Goal: Transaction & Acquisition: Purchase product/service

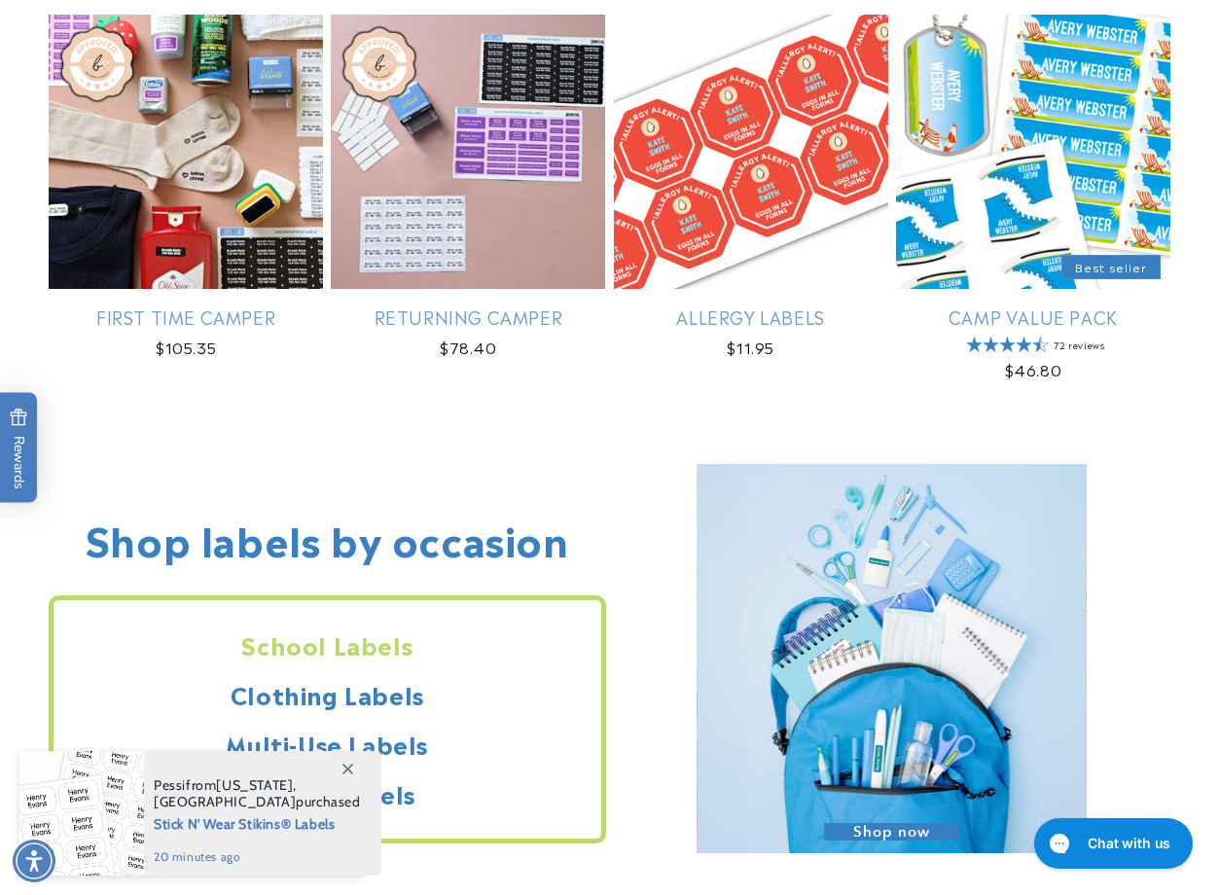
scroll to position [1362, 0]
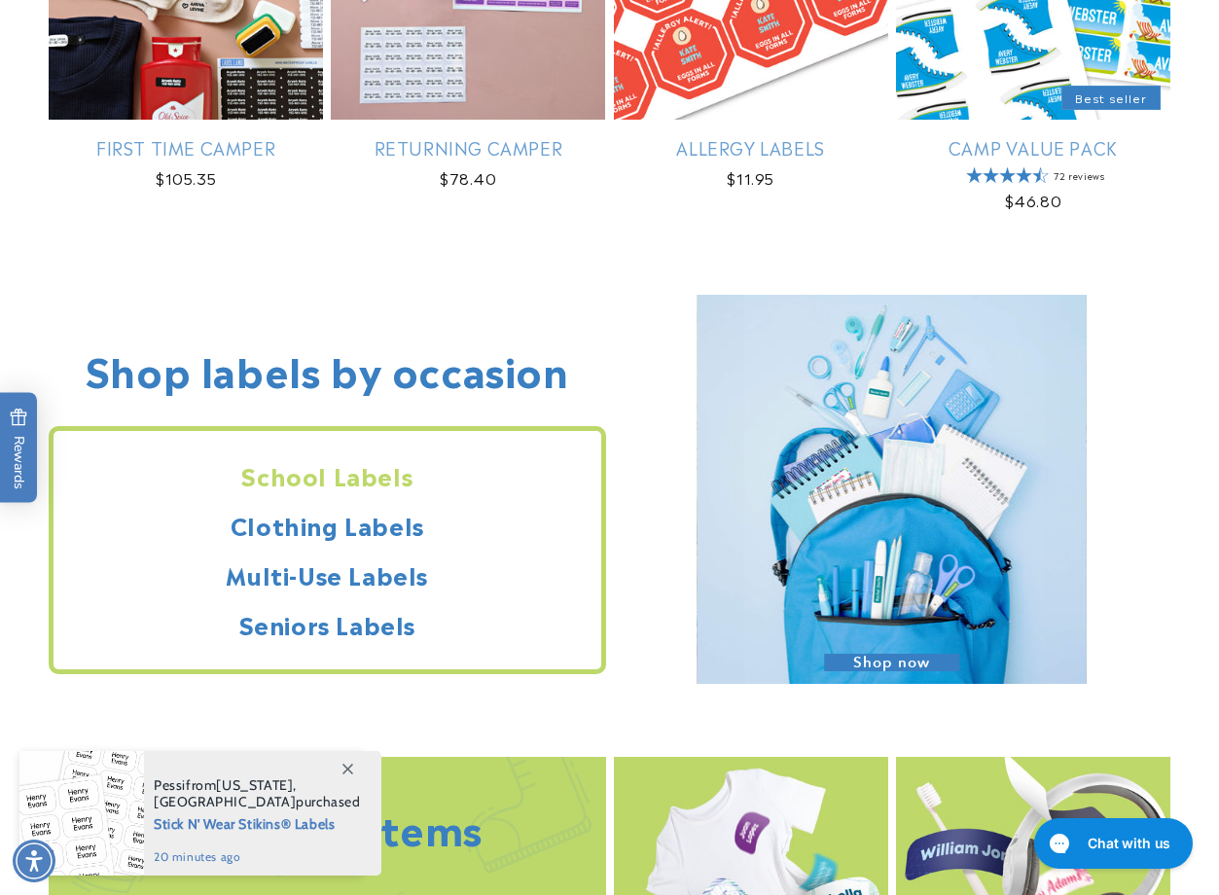
click at [373, 477] on h2 "School Labels" at bounding box center [328, 475] width 548 height 30
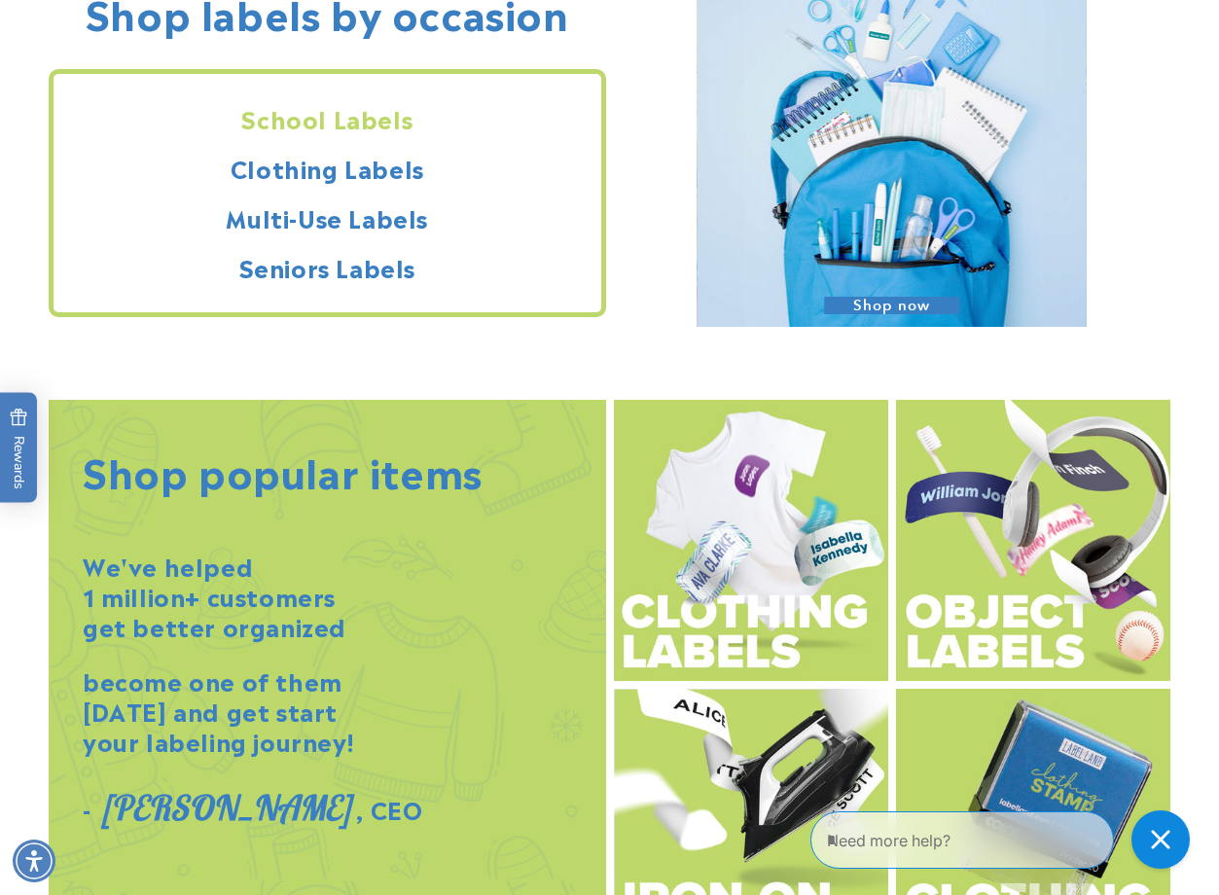
scroll to position [1752, 0]
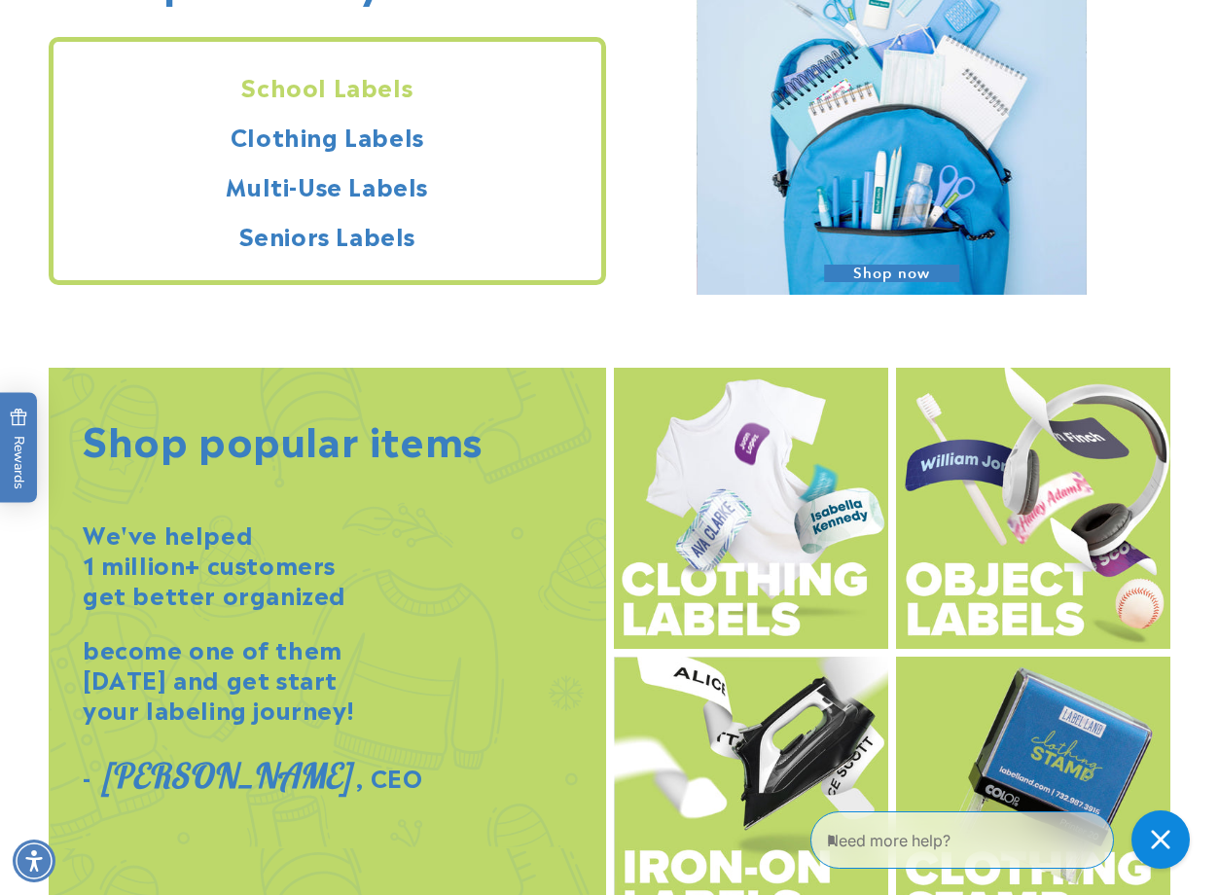
click at [891, 131] on img at bounding box center [892, 100] width 389 height 389
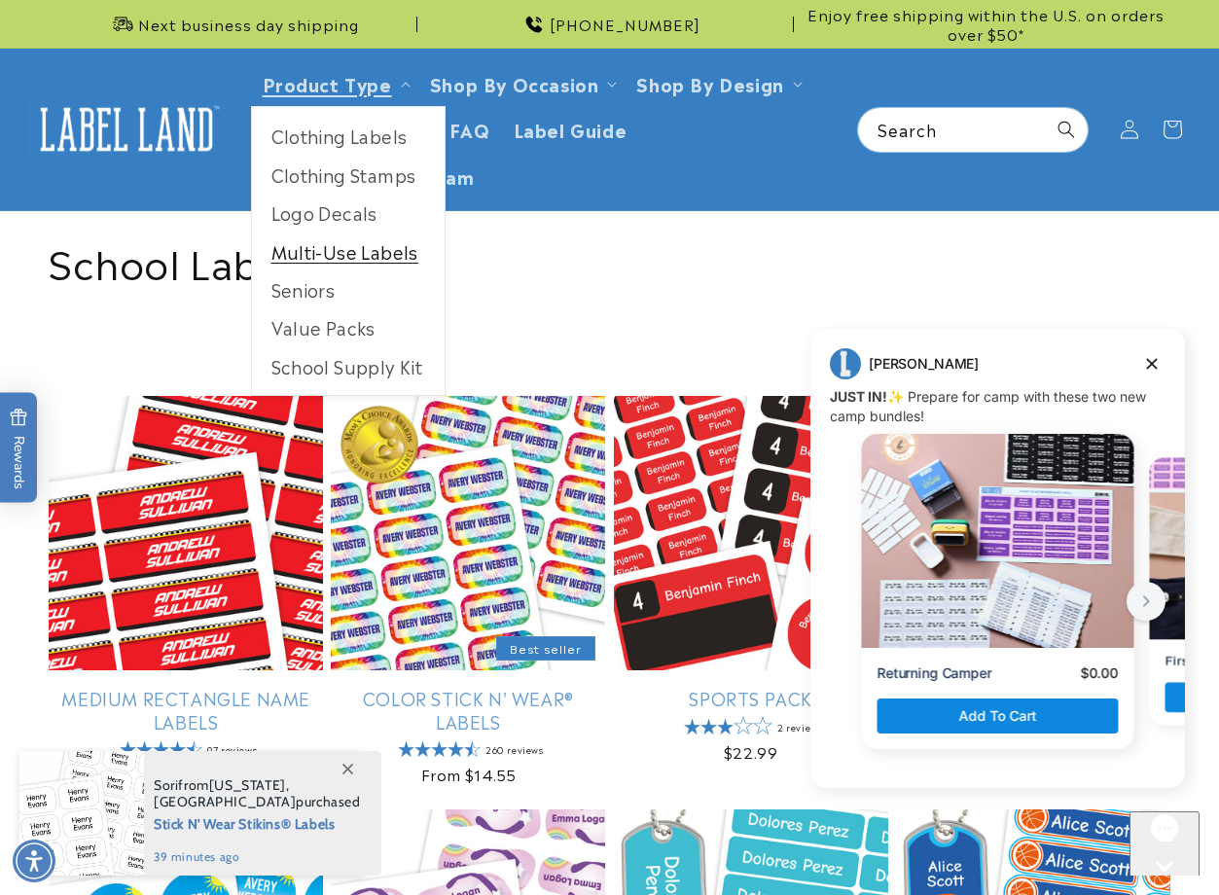
click at [366, 262] on link "Multi-Use Labels" at bounding box center [348, 252] width 193 height 38
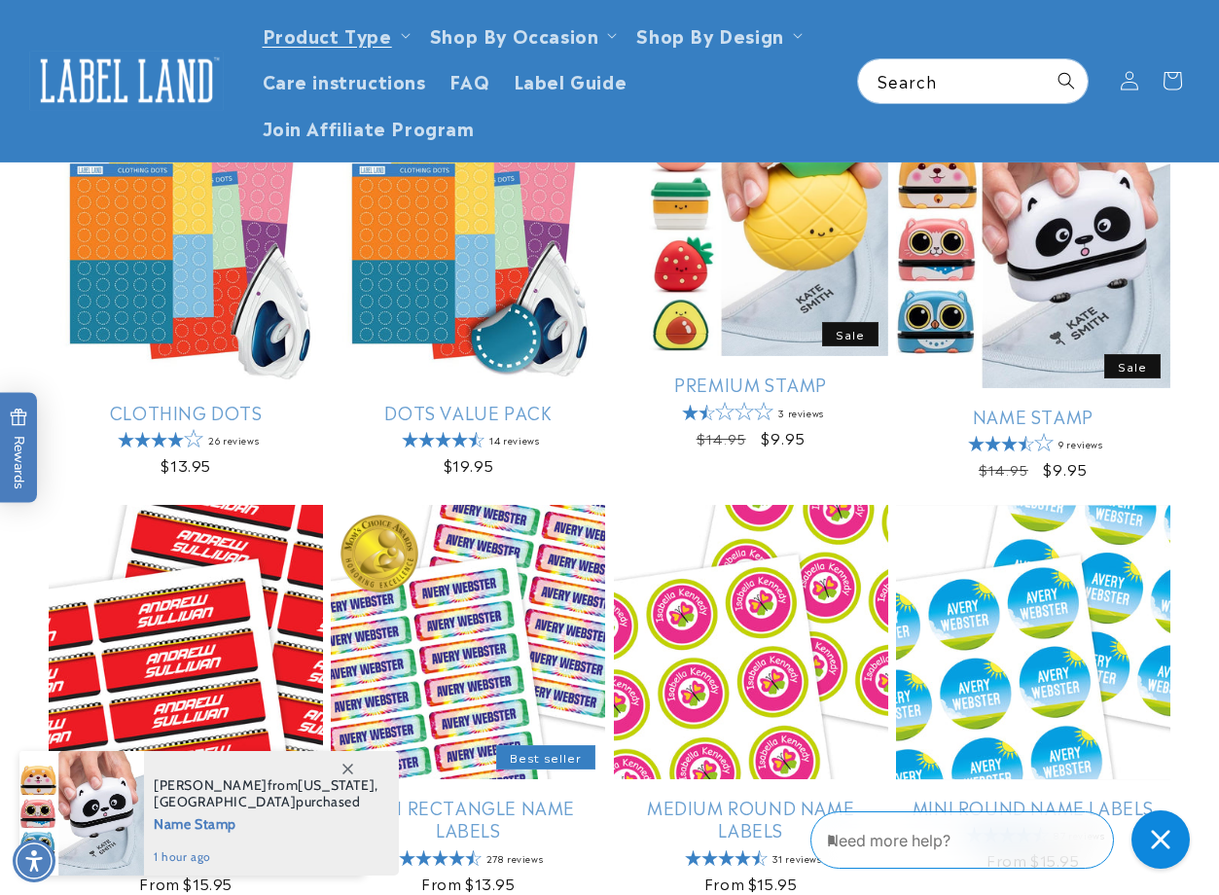
scroll to position [779, 0]
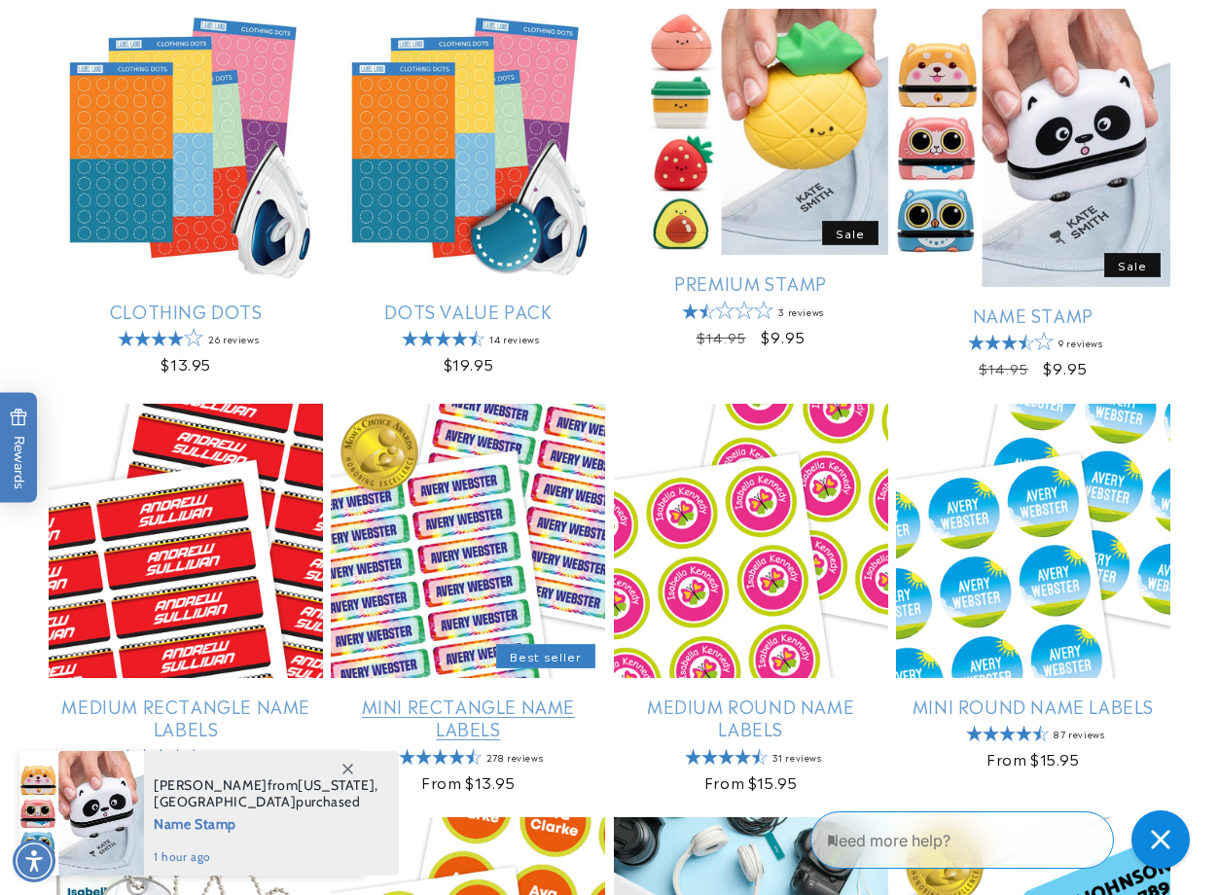
click at [463, 729] on link "Mini Rectangle Name Labels" at bounding box center [468, 718] width 274 height 46
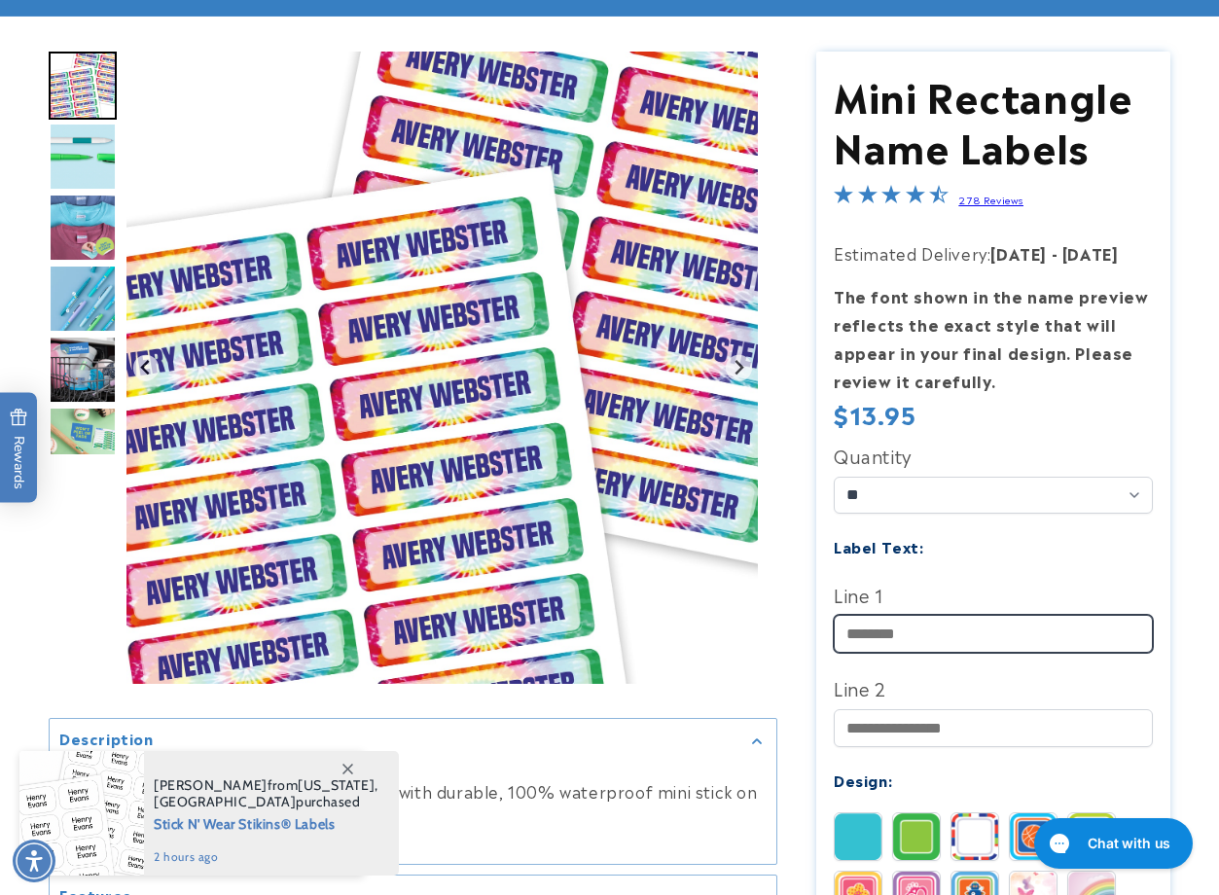
click at [969, 637] on input "Line 1" at bounding box center [994, 634] width 320 height 38
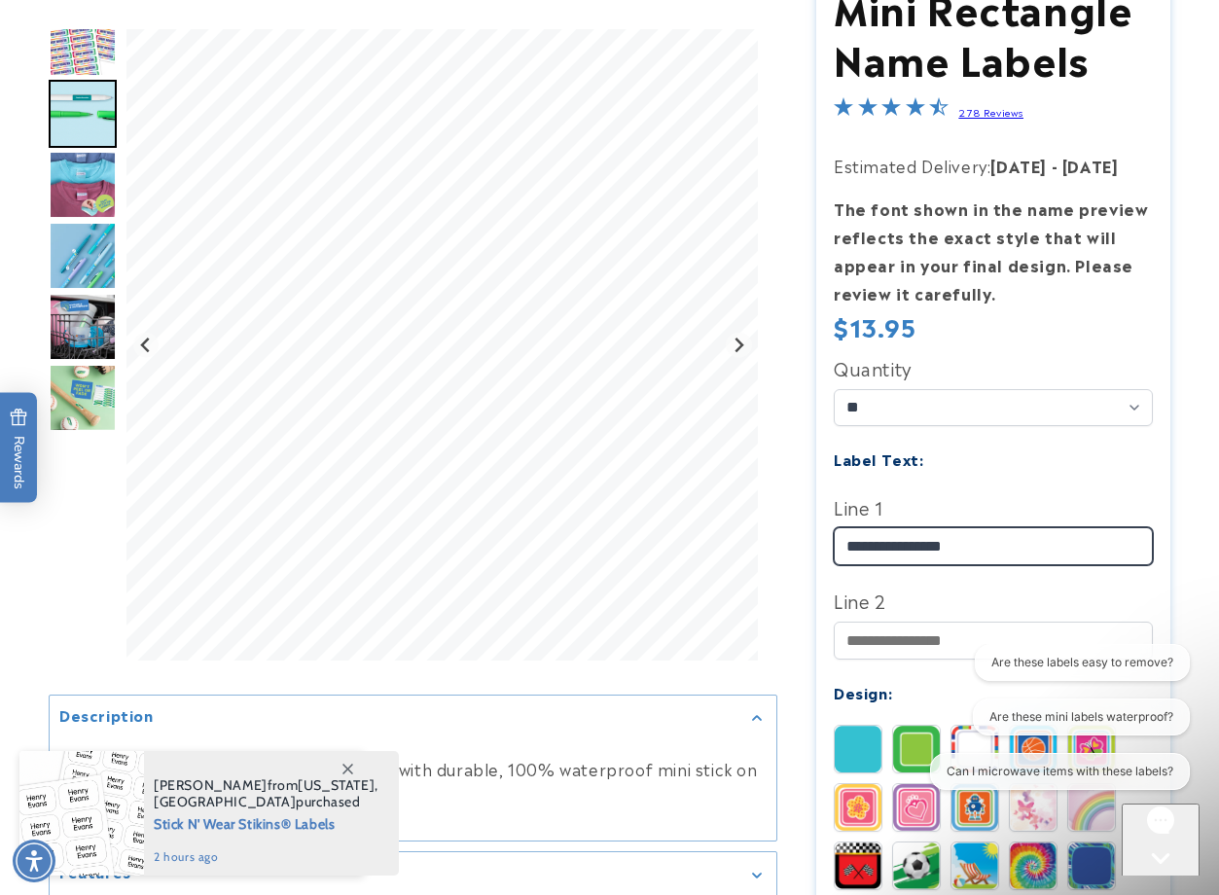
scroll to position [389, 0]
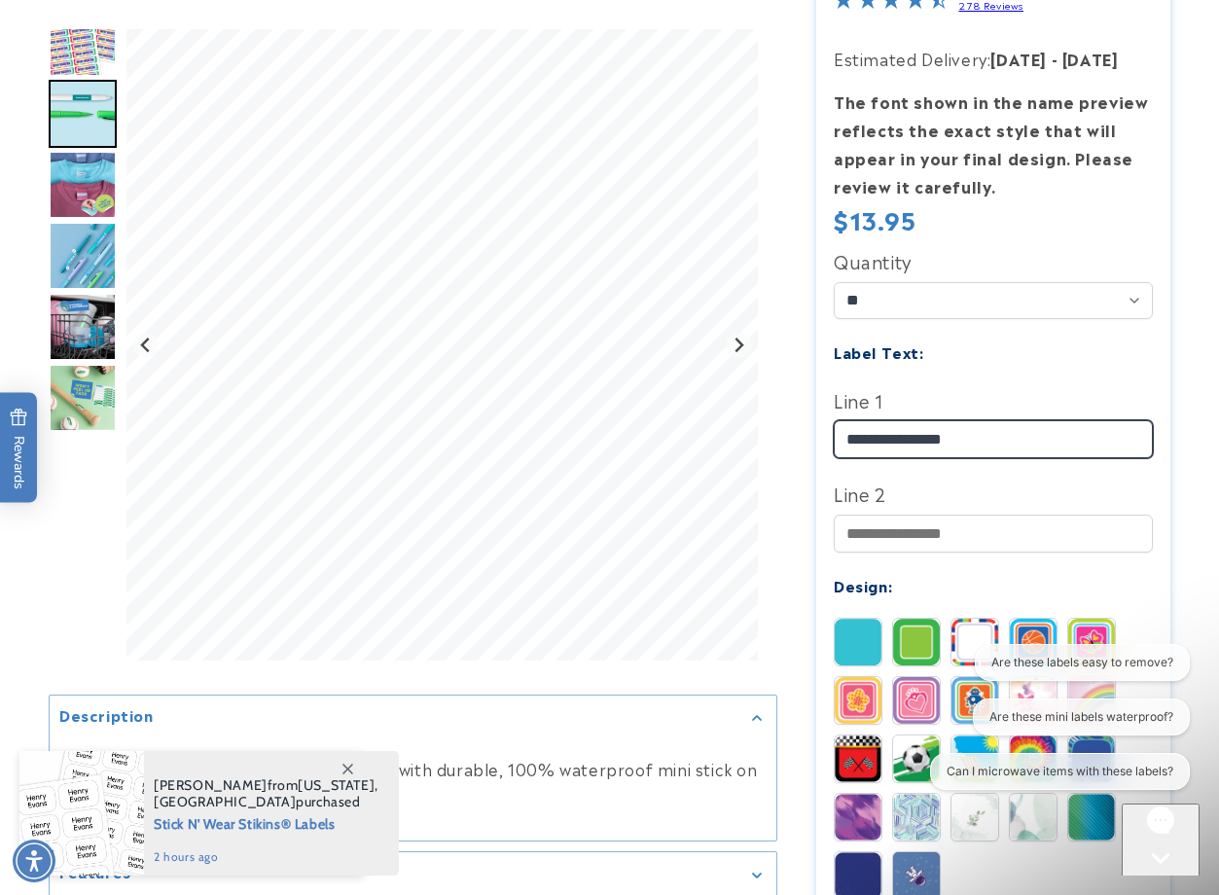
type input "**********"
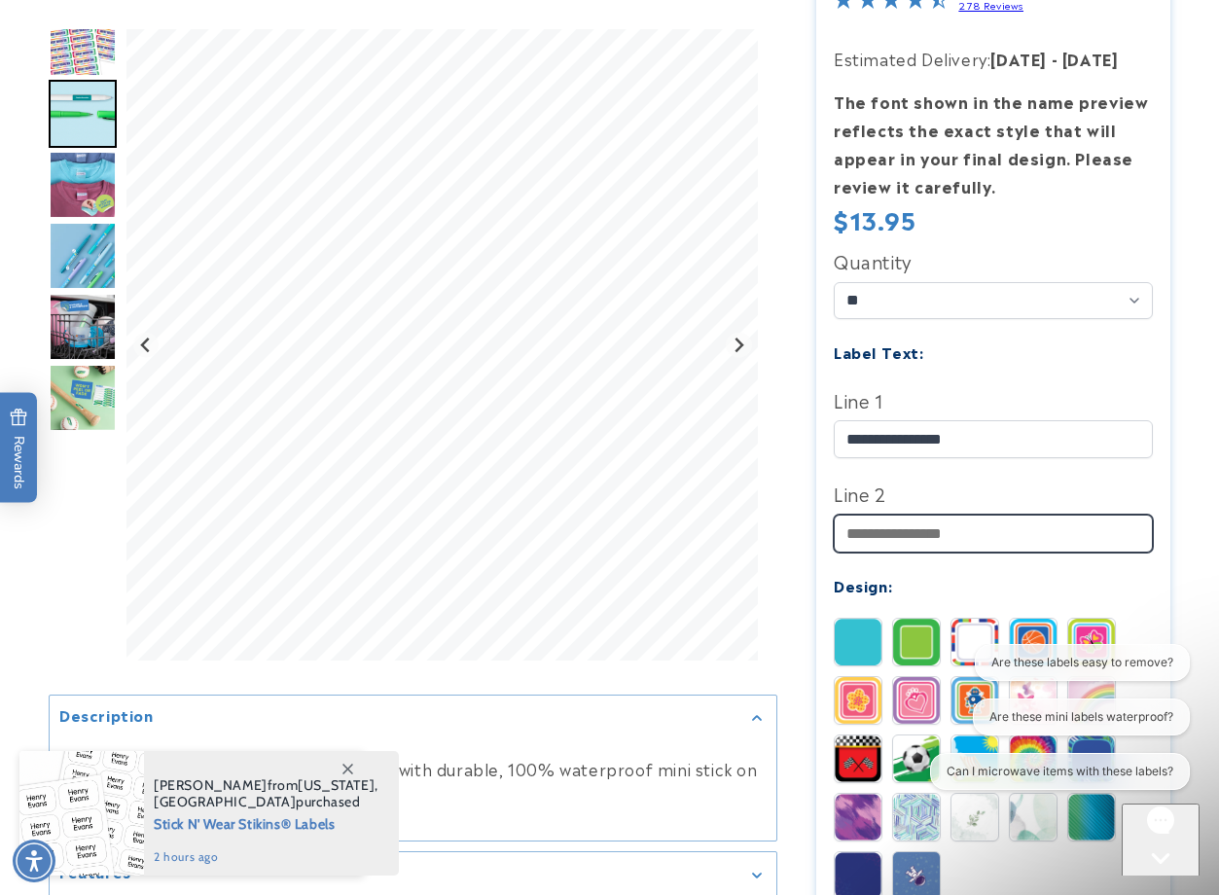
click at [919, 542] on input "Line 2" at bounding box center [994, 534] width 320 height 38
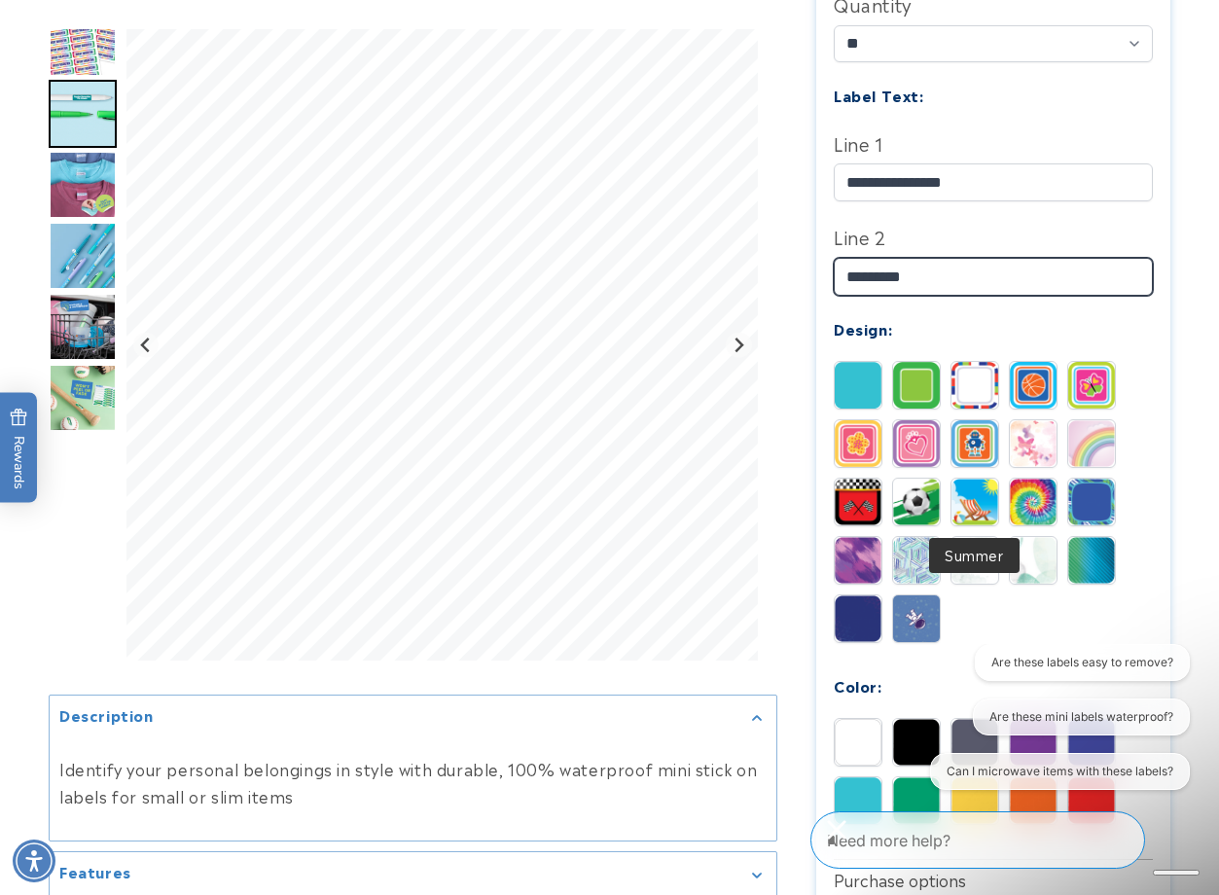
scroll to position [681, 0]
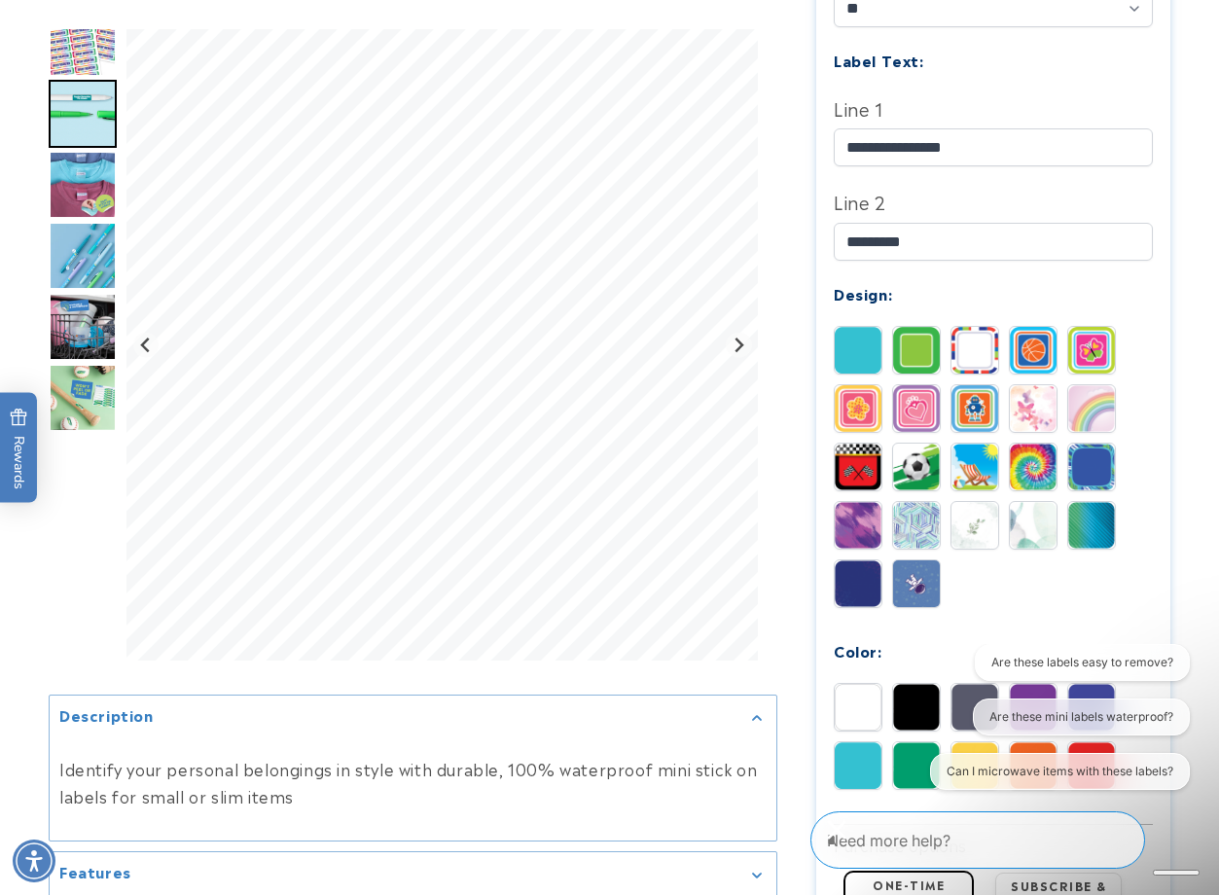
click at [1104, 517] on img at bounding box center [1091, 525] width 47 height 47
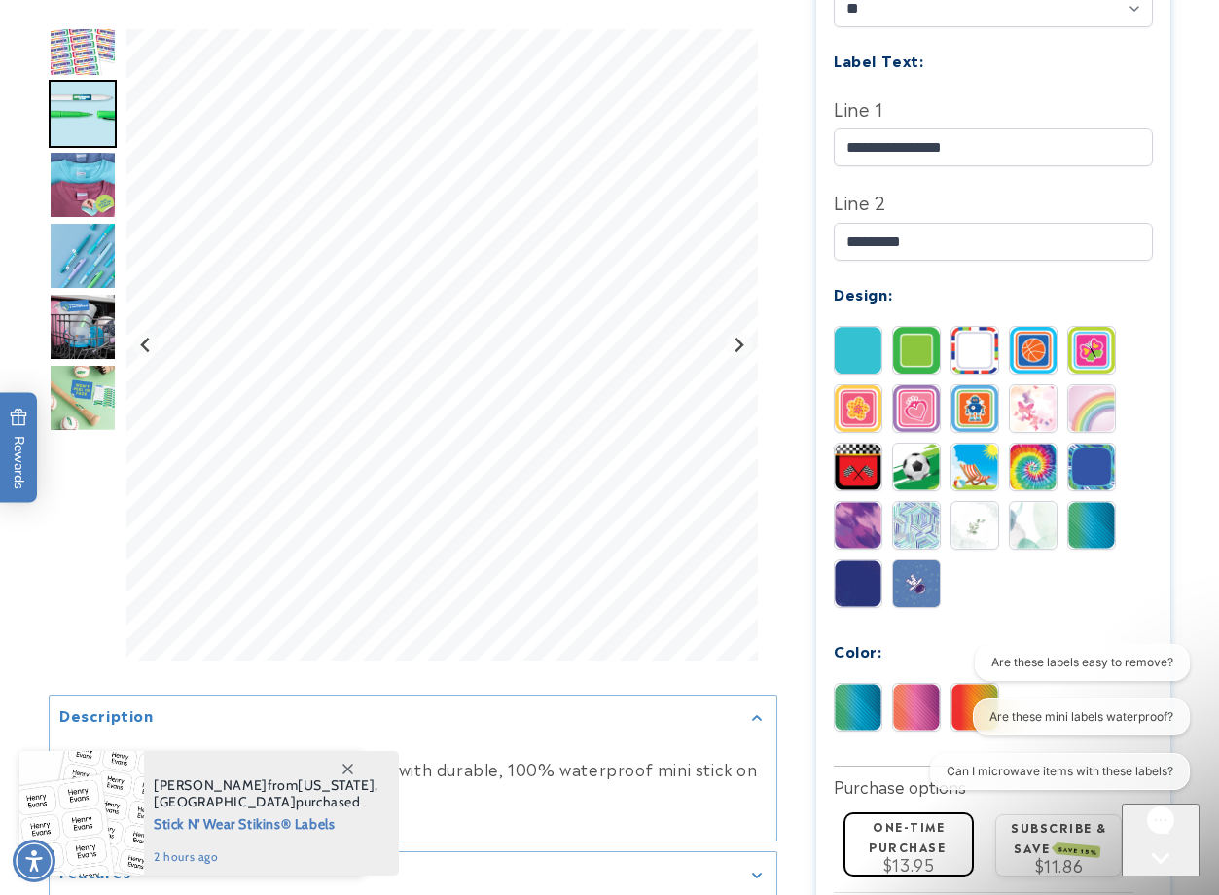
click at [905, 585] on img at bounding box center [916, 584] width 47 height 47
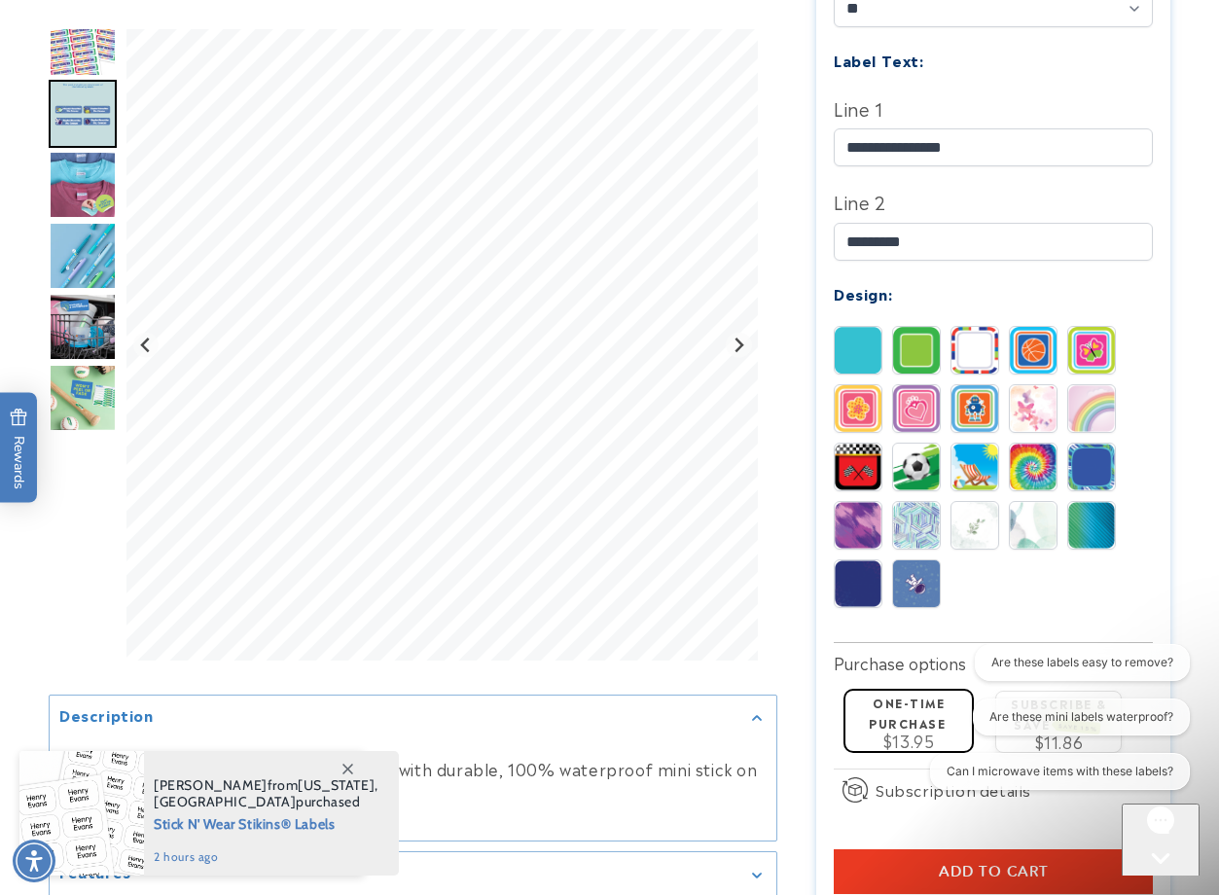
click at [864, 580] on img at bounding box center [858, 584] width 47 height 47
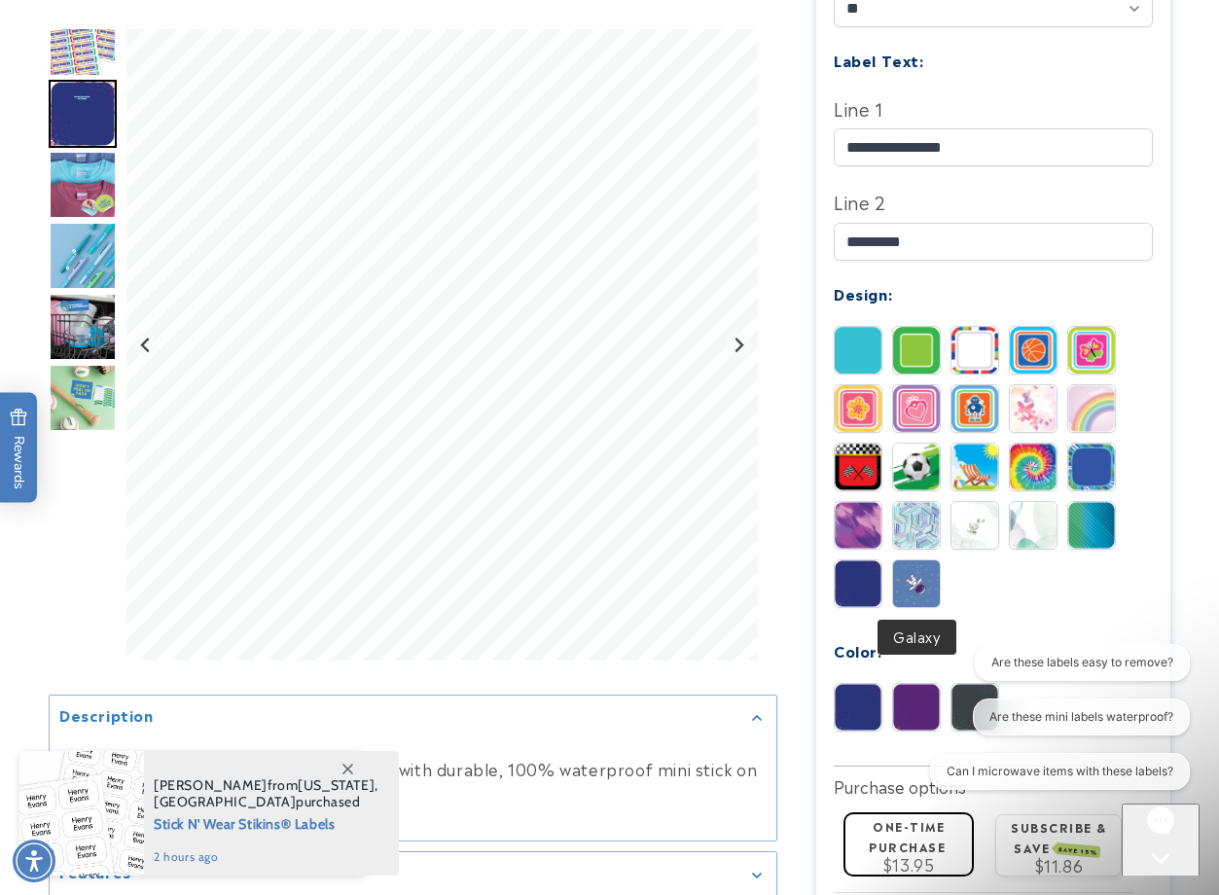
click at [911, 566] on img at bounding box center [916, 584] width 47 height 47
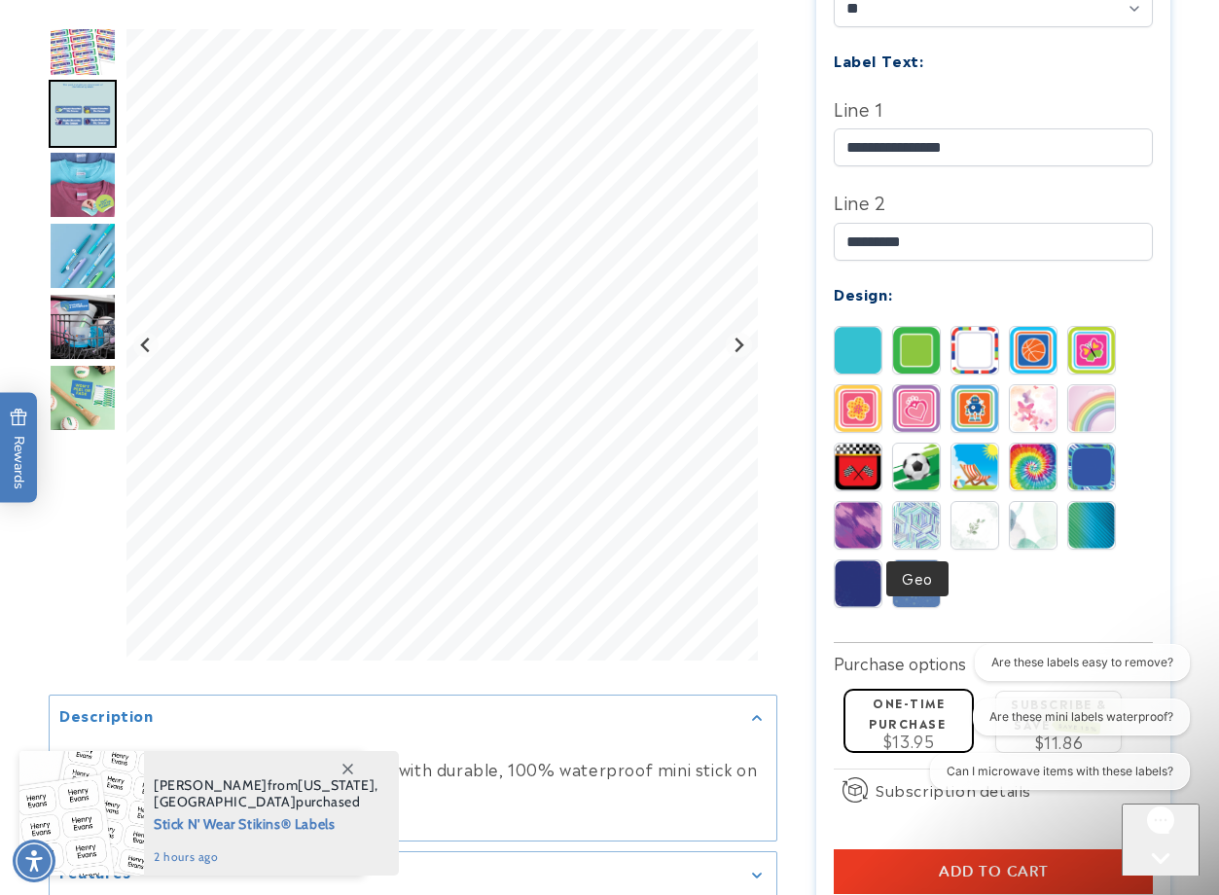
click at [908, 523] on img at bounding box center [916, 525] width 47 height 47
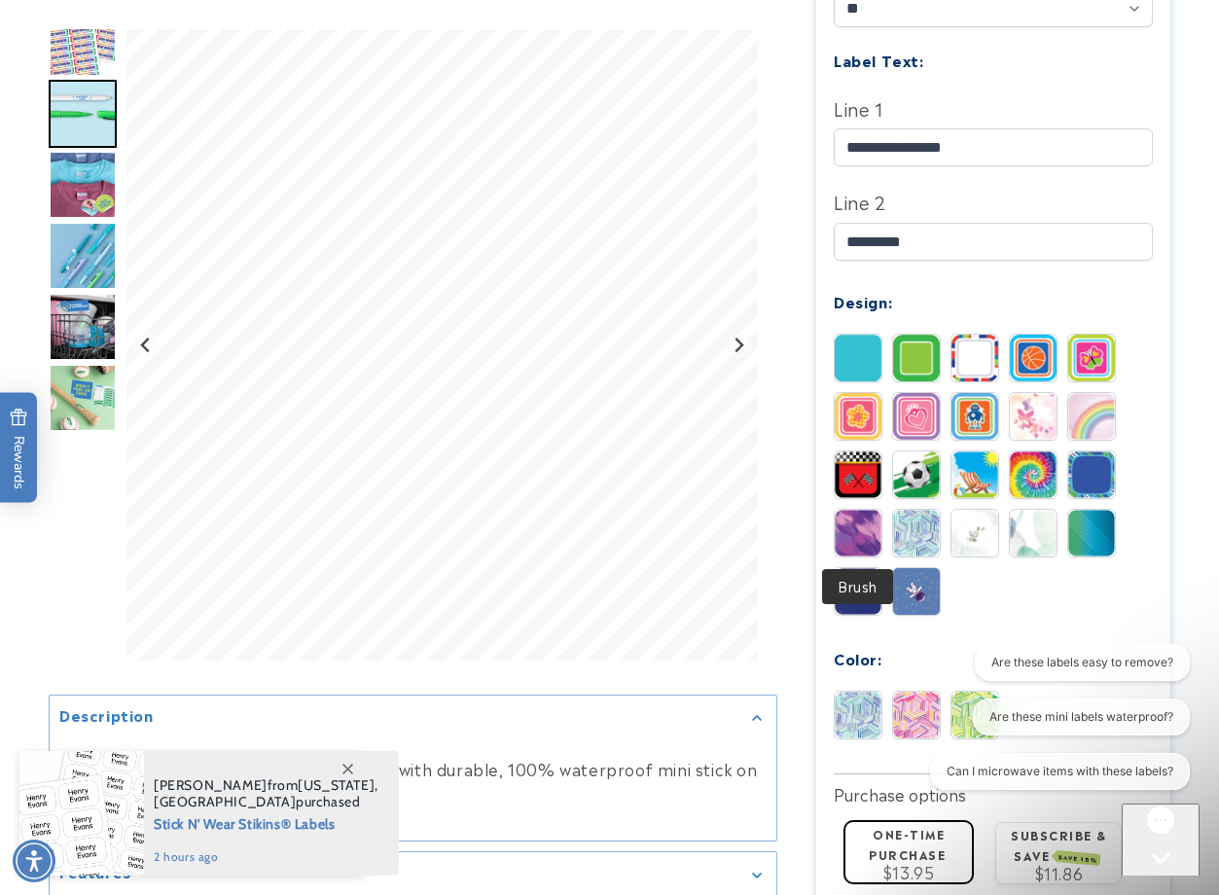
click at [878, 524] on img at bounding box center [858, 533] width 47 height 47
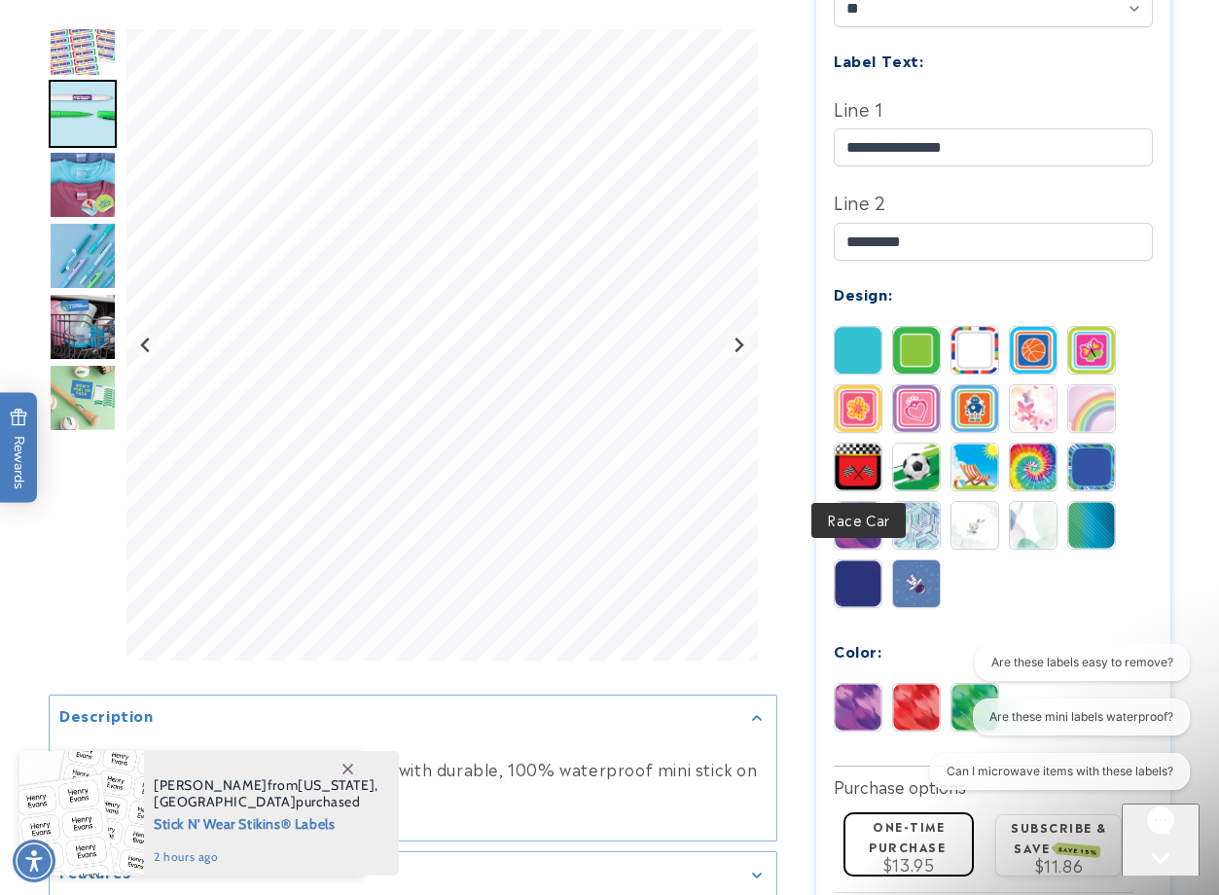
click at [866, 484] on img at bounding box center [858, 467] width 47 height 47
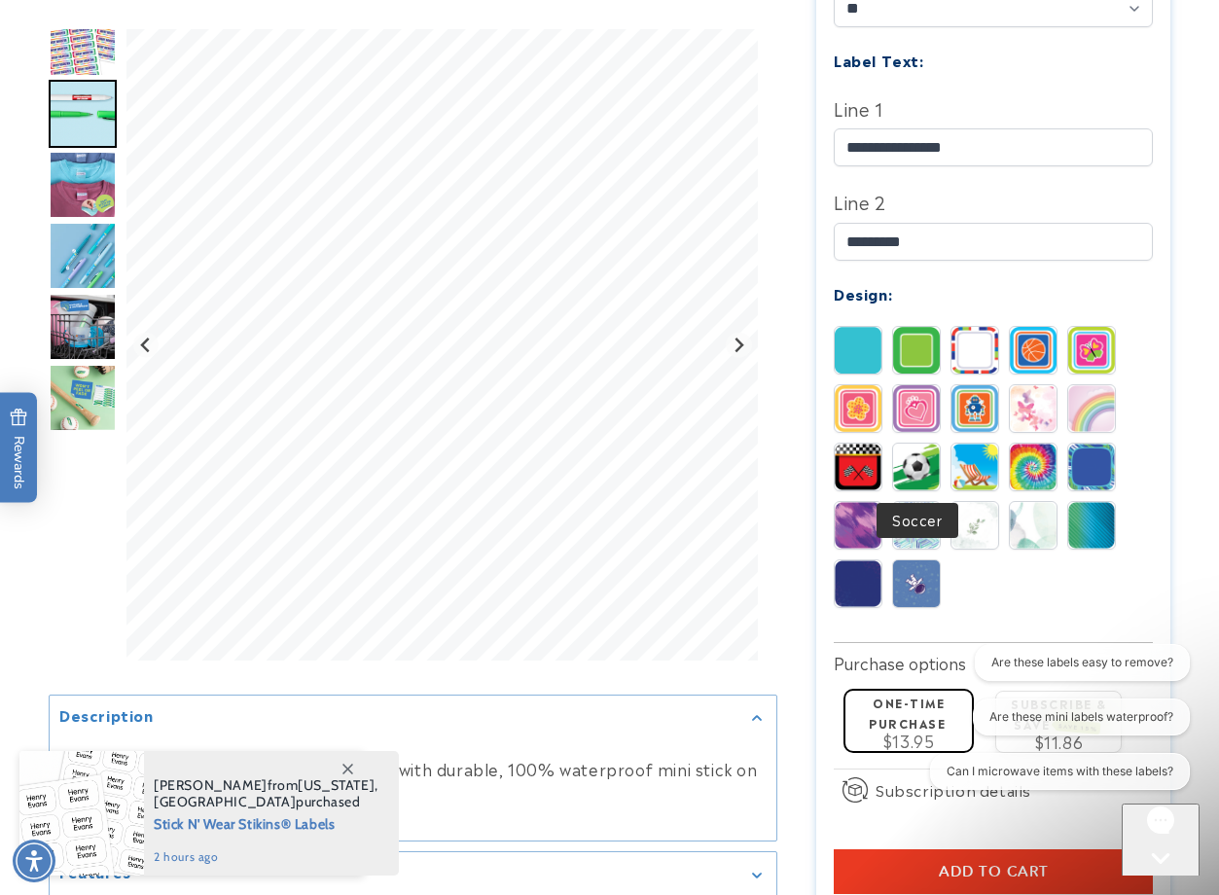
click at [909, 453] on img at bounding box center [916, 467] width 47 height 47
click at [971, 462] on img at bounding box center [975, 467] width 47 height 47
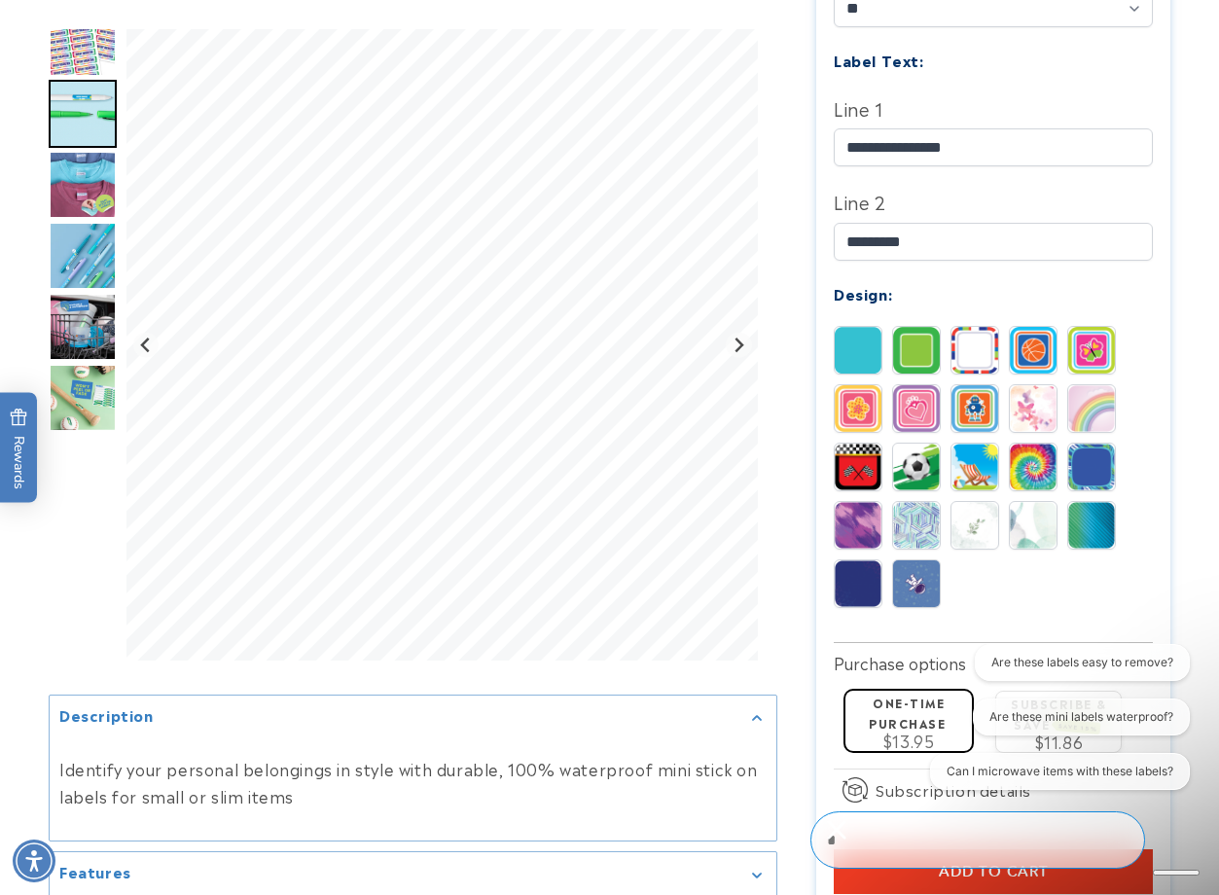
click at [1051, 469] on img at bounding box center [1033, 467] width 47 height 47
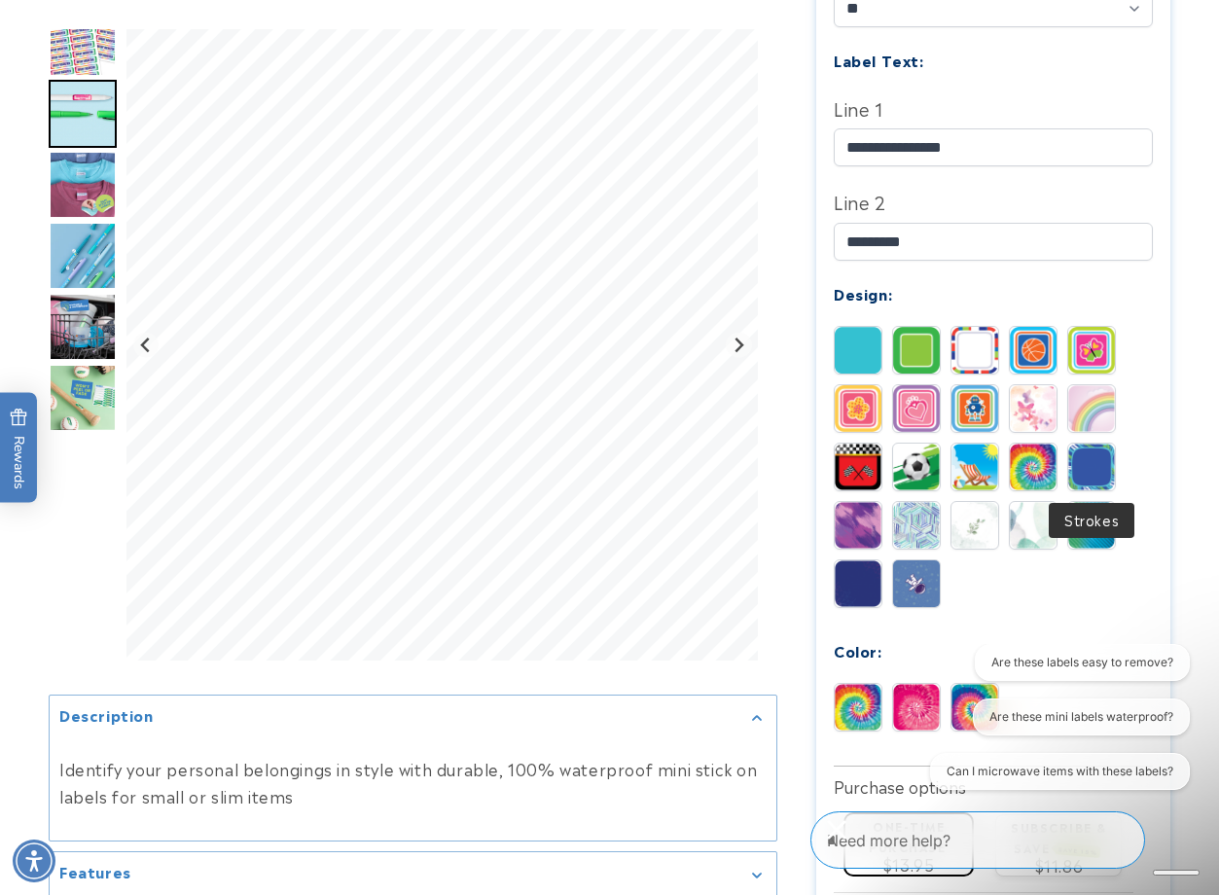
click at [1081, 468] on img at bounding box center [1091, 467] width 47 height 47
click at [971, 412] on img at bounding box center [975, 408] width 47 height 47
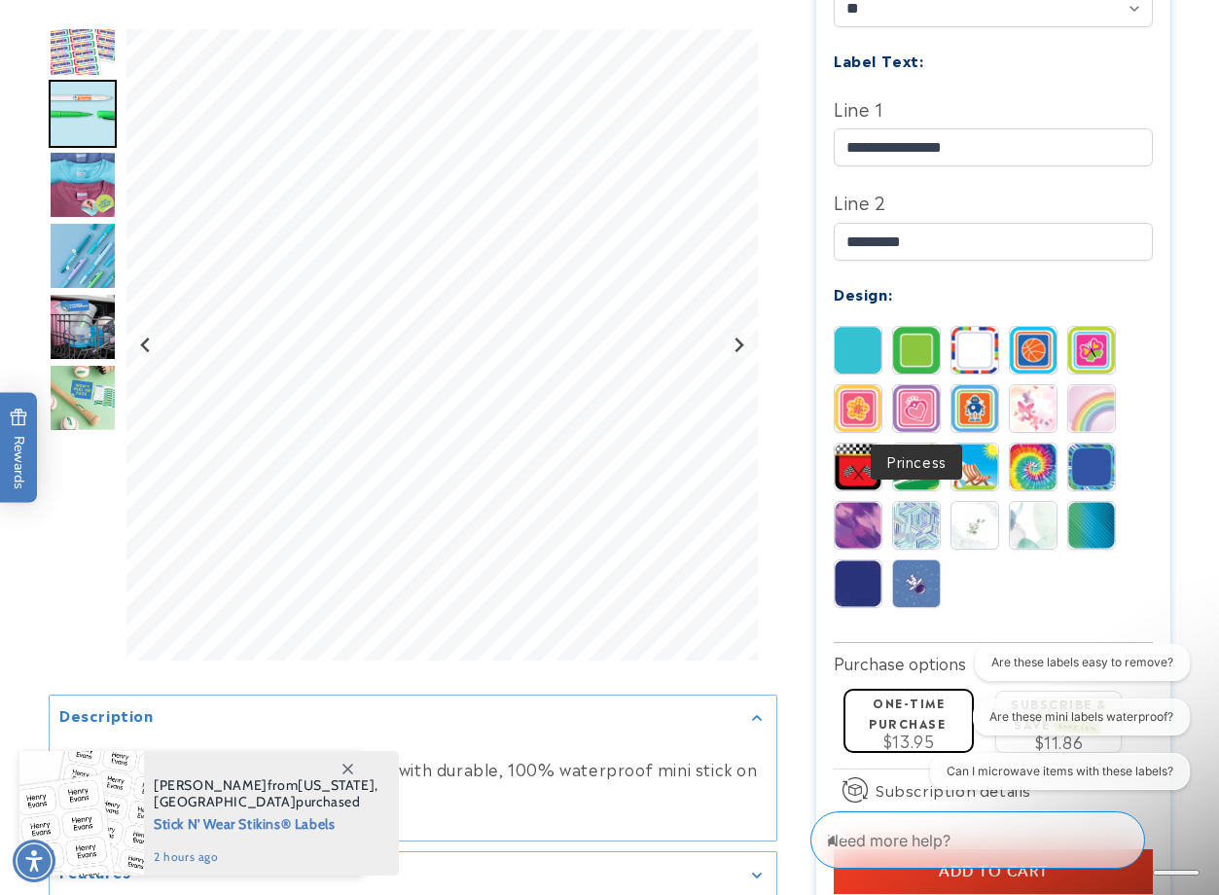
click at [929, 415] on img at bounding box center [916, 408] width 47 height 47
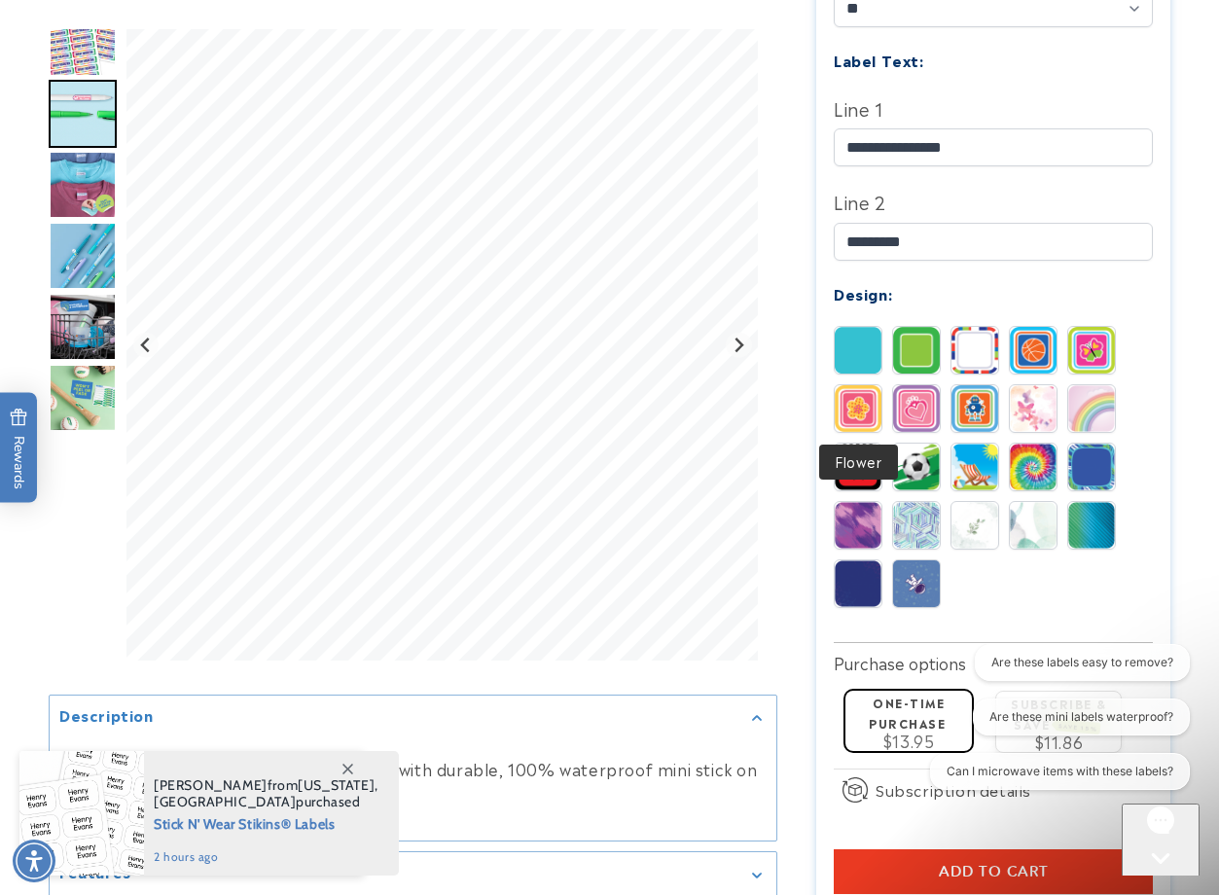
click at [853, 416] on img at bounding box center [858, 408] width 47 height 47
click at [884, 351] on div "Solid Border Stripes Basketball" at bounding box center [999, 472] width 330 height 292
click at [869, 356] on img at bounding box center [858, 350] width 47 height 47
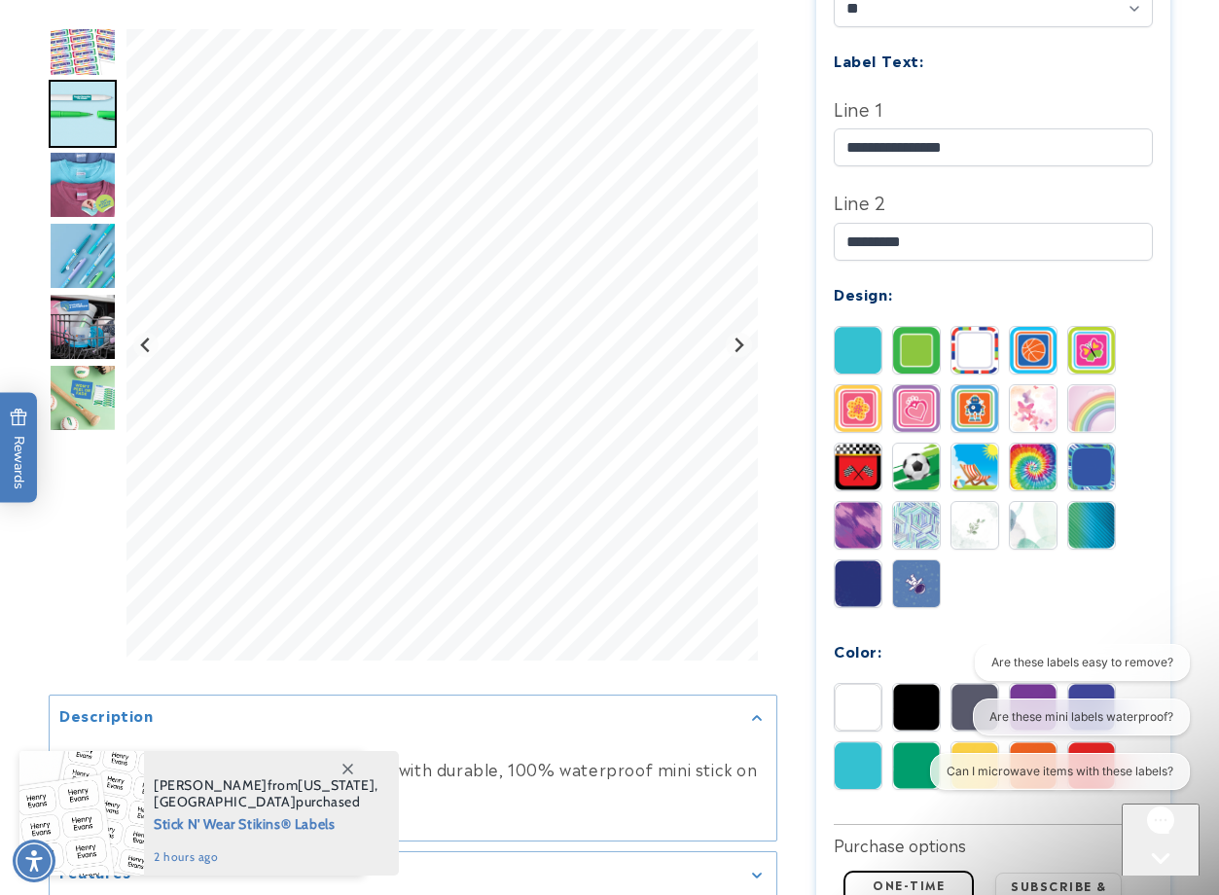
click at [940, 353] on div at bounding box center [916, 350] width 49 height 49
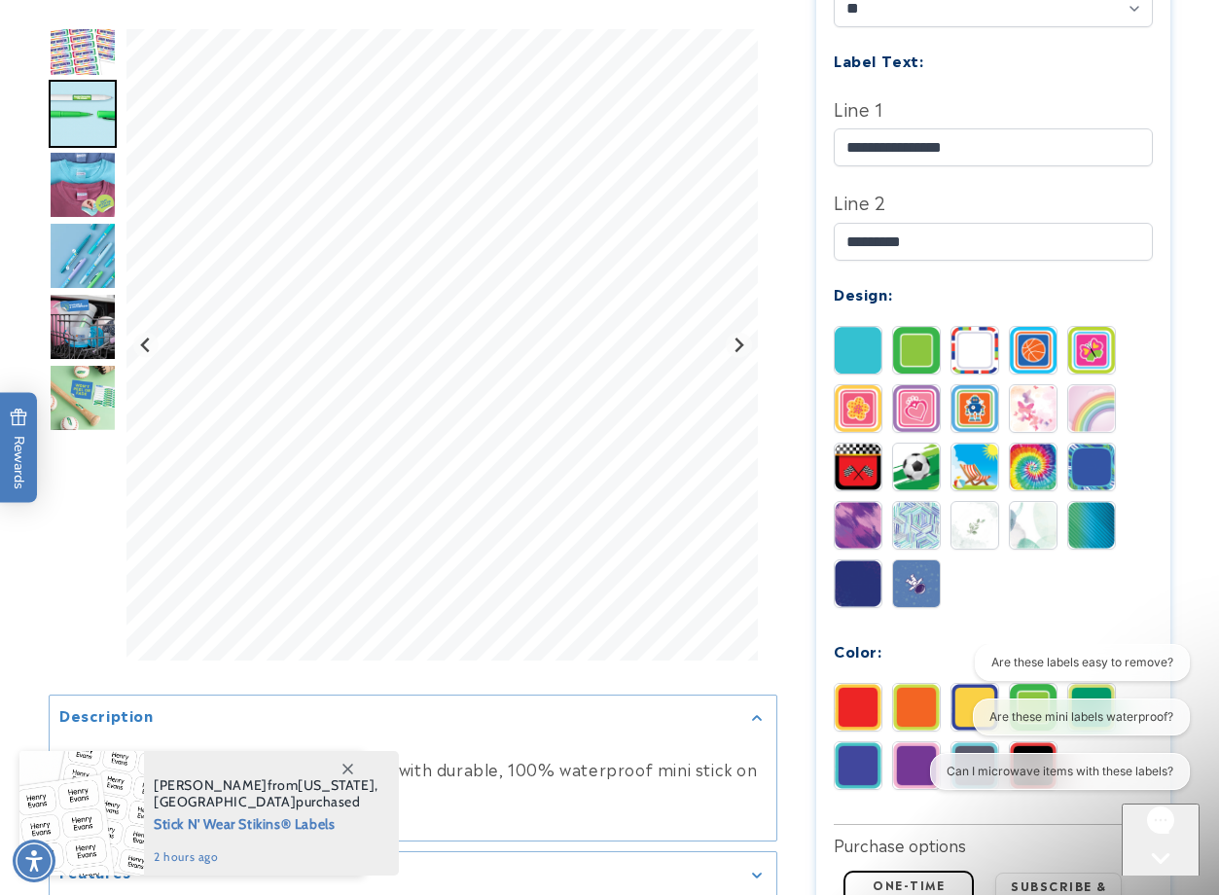
click at [970, 355] on img at bounding box center [975, 350] width 47 height 47
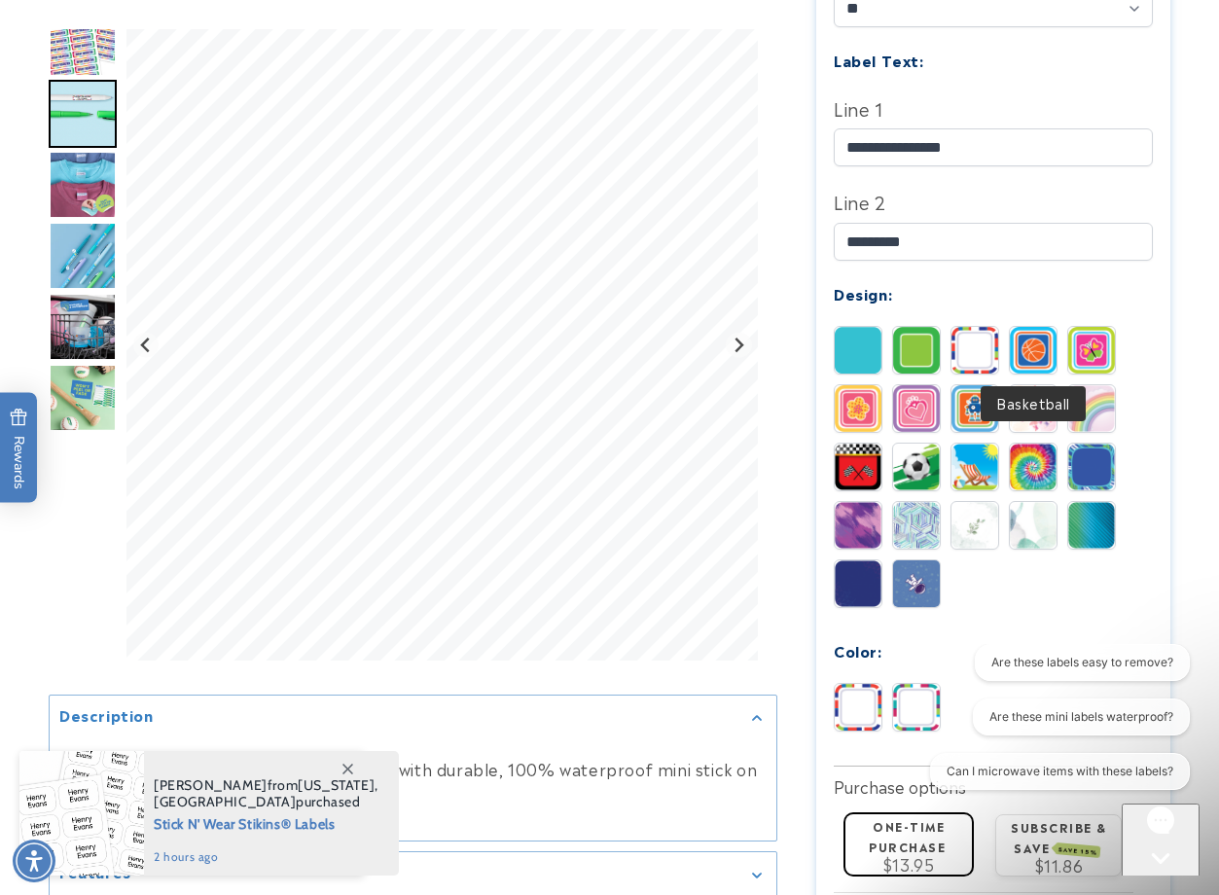
click at [1025, 352] on img at bounding box center [1033, 350] width 47 height 47
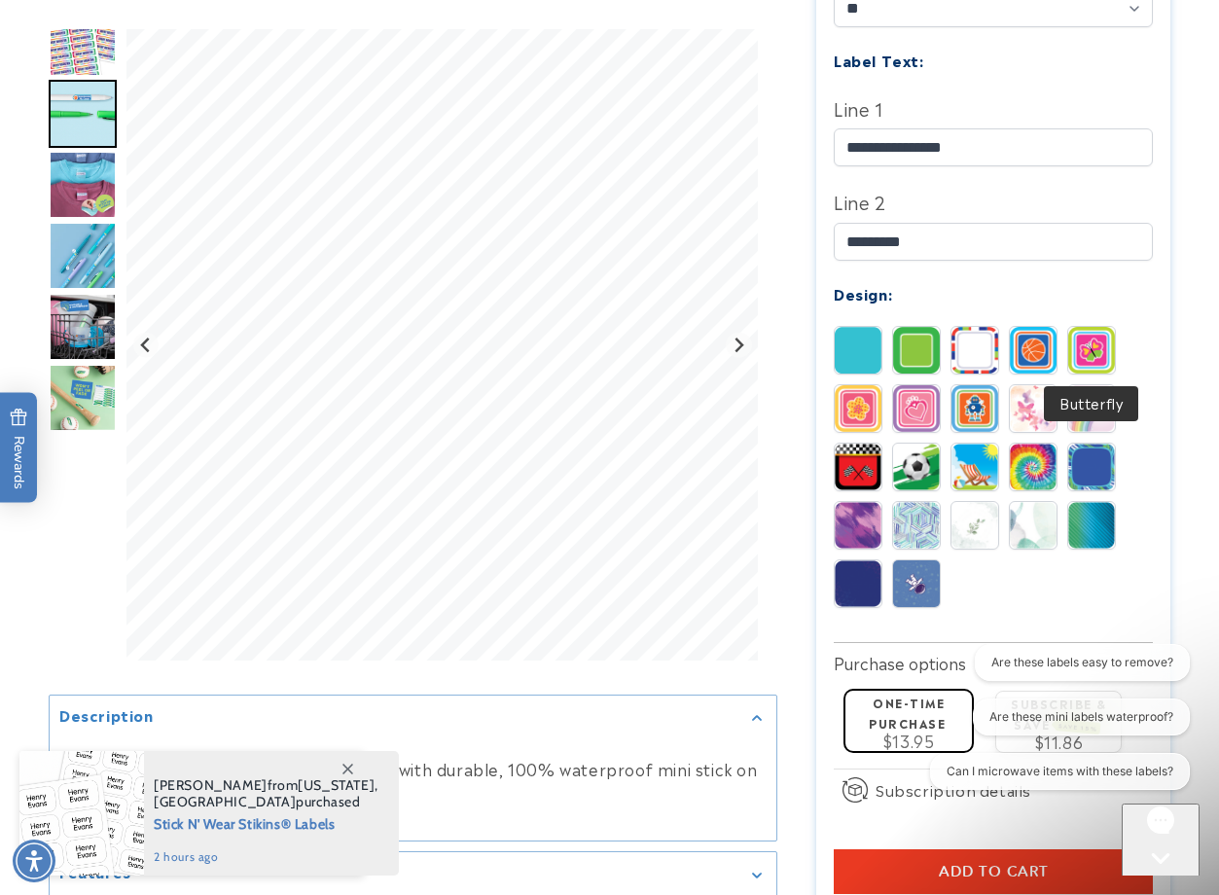
click at [1098, 358] on img at bounding box center [1091, 350] width 47 height 47
click at [1041, 357] on img at bounding box center [1033, 350] width 47 height 47
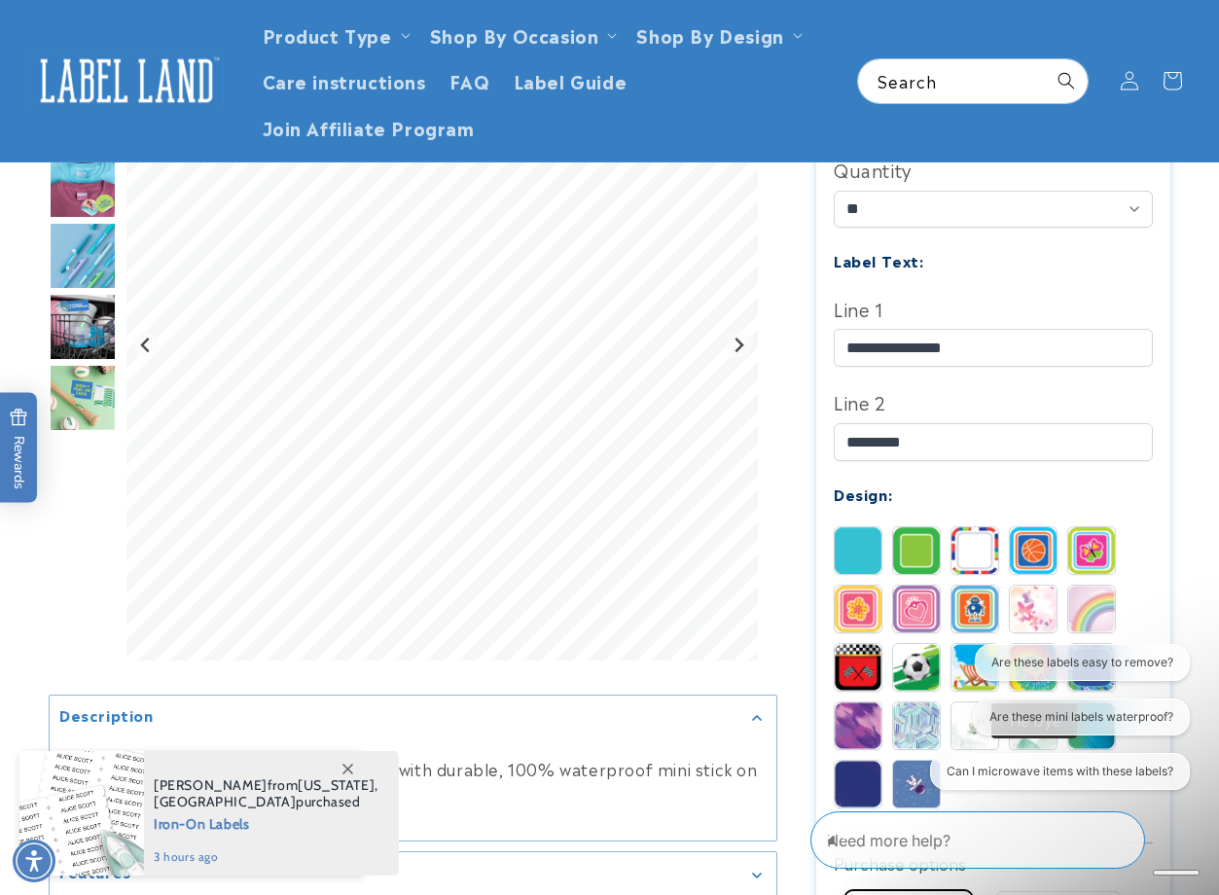
scroll to position [389, 0]
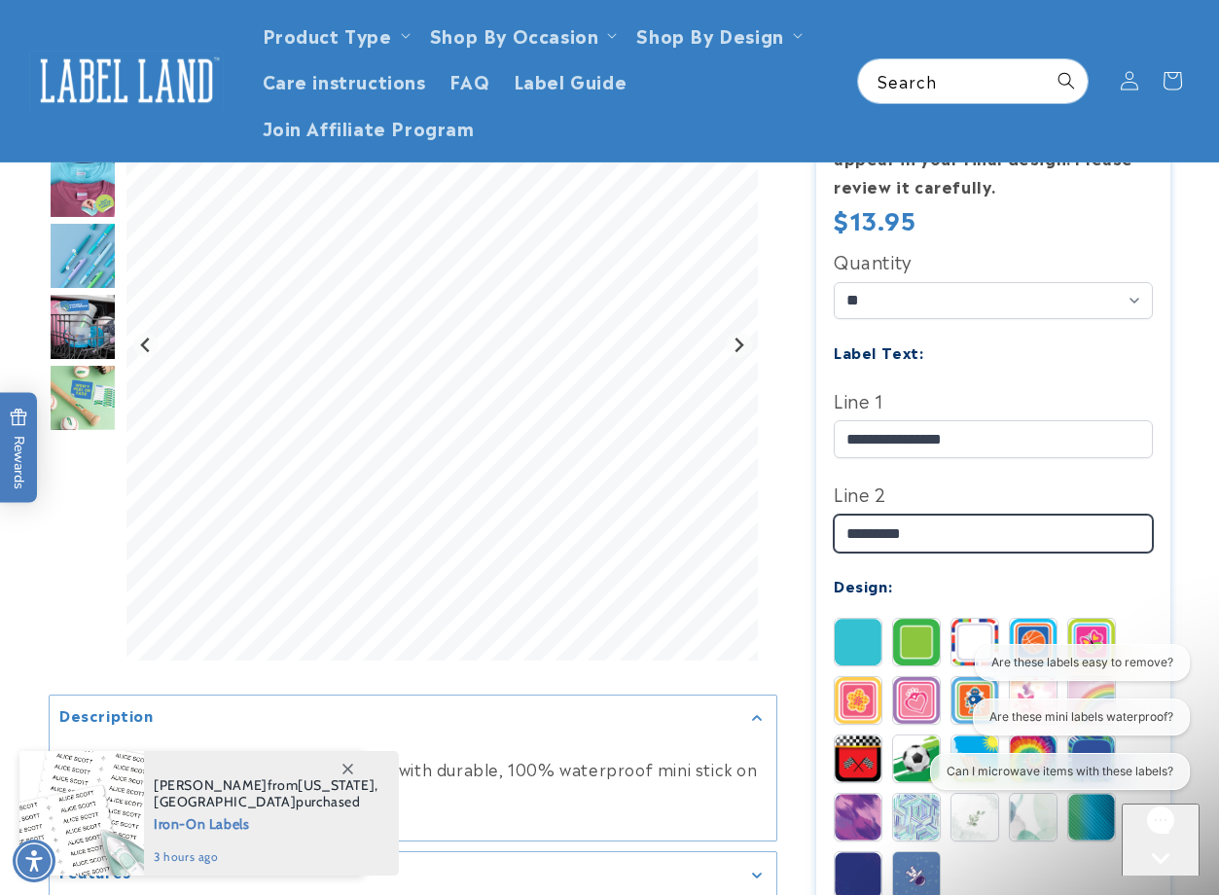
drag, startPoint x: 960, startPoint y: 543, endPoint x: 850, endPoint y: 550, distance: 111.1
click at [850, 550] on input "*********" at bounding box center [994, 534] width 320 height 38
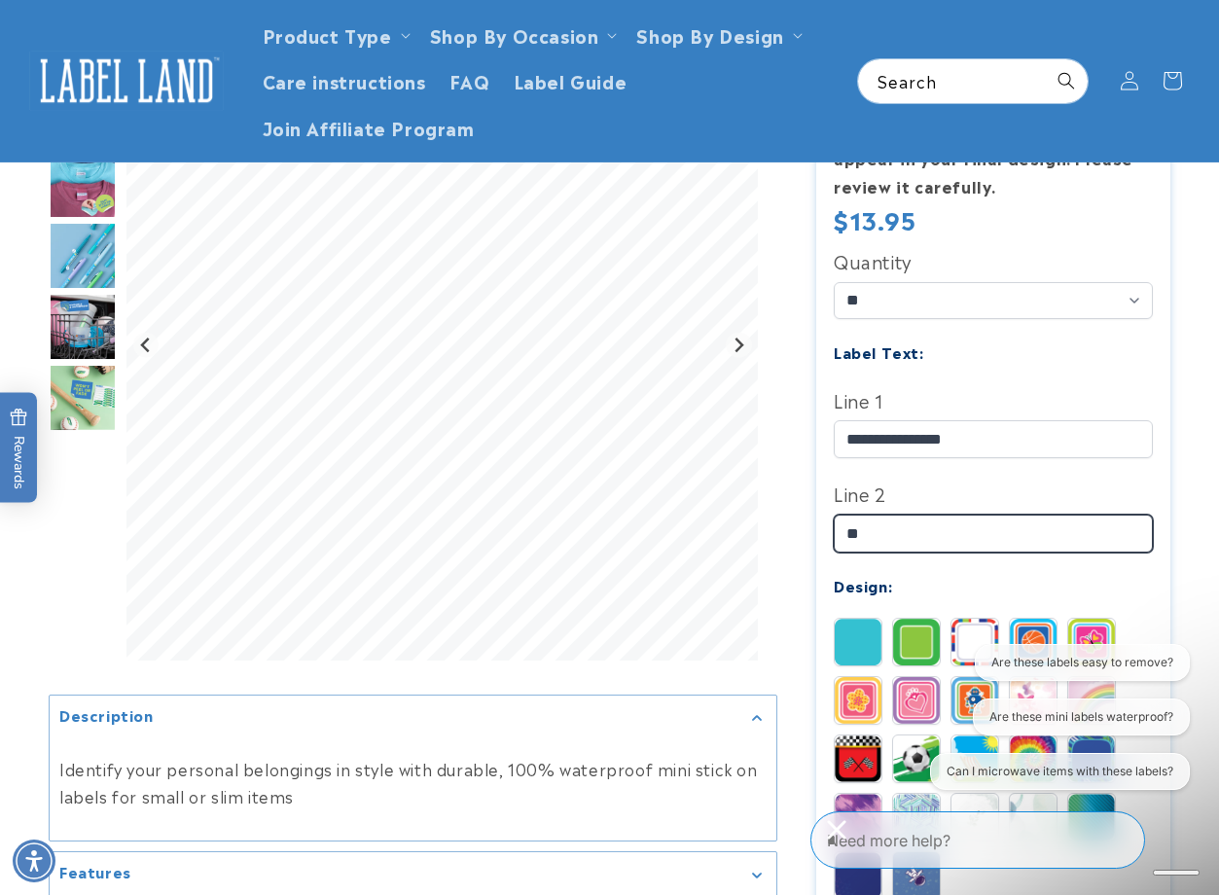
type input "*"
click at [91, 264] on img "Go to slide 4" at bounding box center [83, 256] width 68 height 68
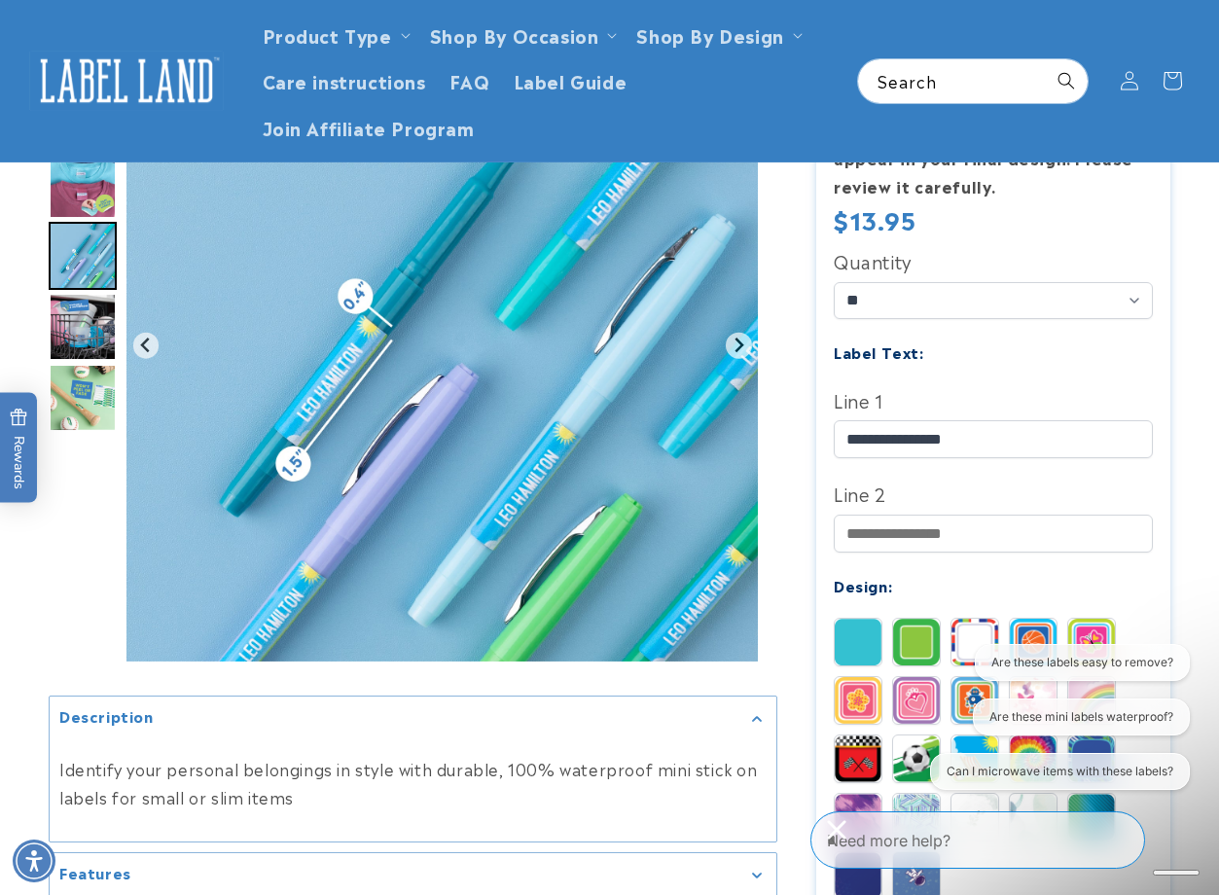
click at [92, 198] on img "Go to slide 3" at bounding box center [83, 185] width 68 height 68
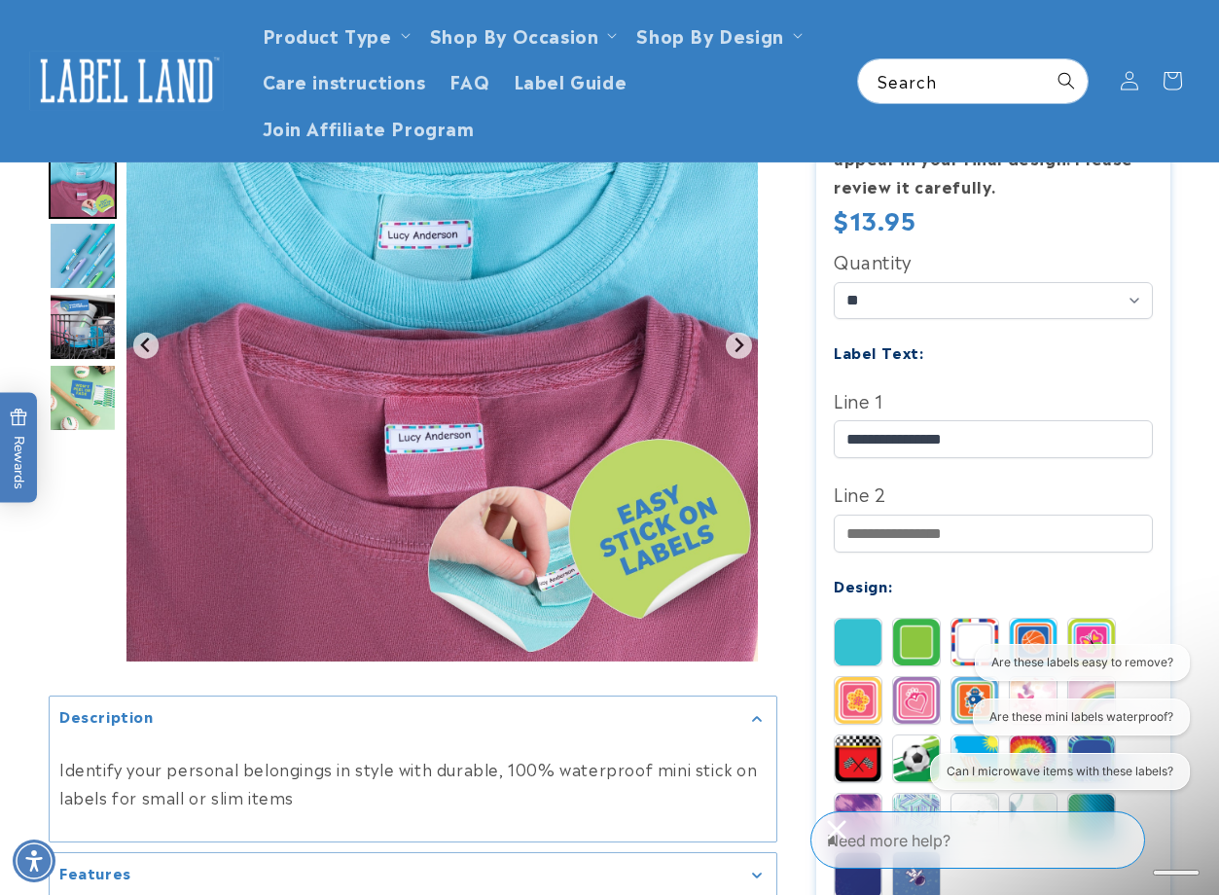
click at [90, 346] on img "Go to slide 5" at bounding box center [83, 327] width 68 height 68
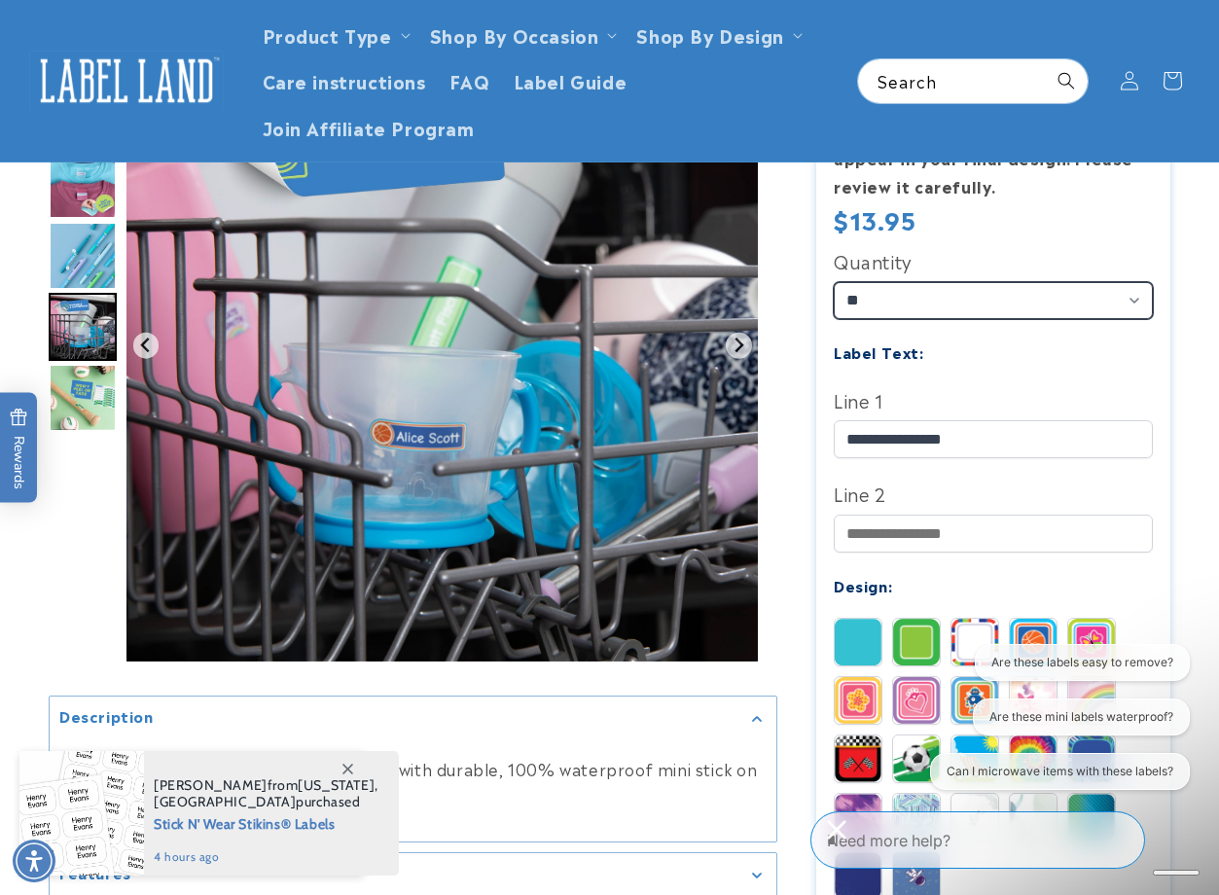
click at [1011, 292] on select "** ** **" at bounding box center [994, 300] width 320 height 37
select select "**"
click at [834, 282] on select "** ** **" at bounding box center [994, 300] width 320 height 37
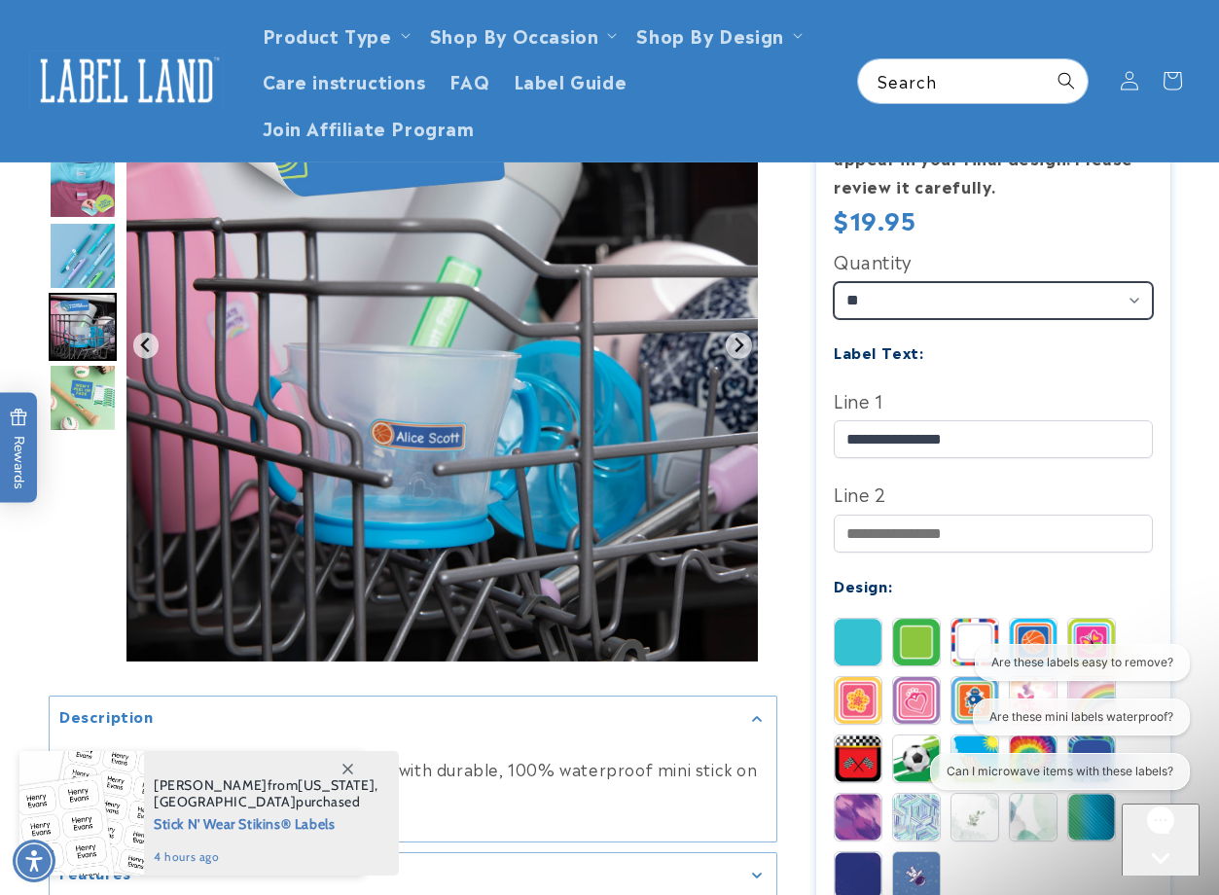
click at [949, 292] on select "** ** **" at bounding box center [994, 300] width 320 height 37
select select "**"
click at [834, 282] on select "** ** **" at bounding box center [994, 300] width 320 height 37
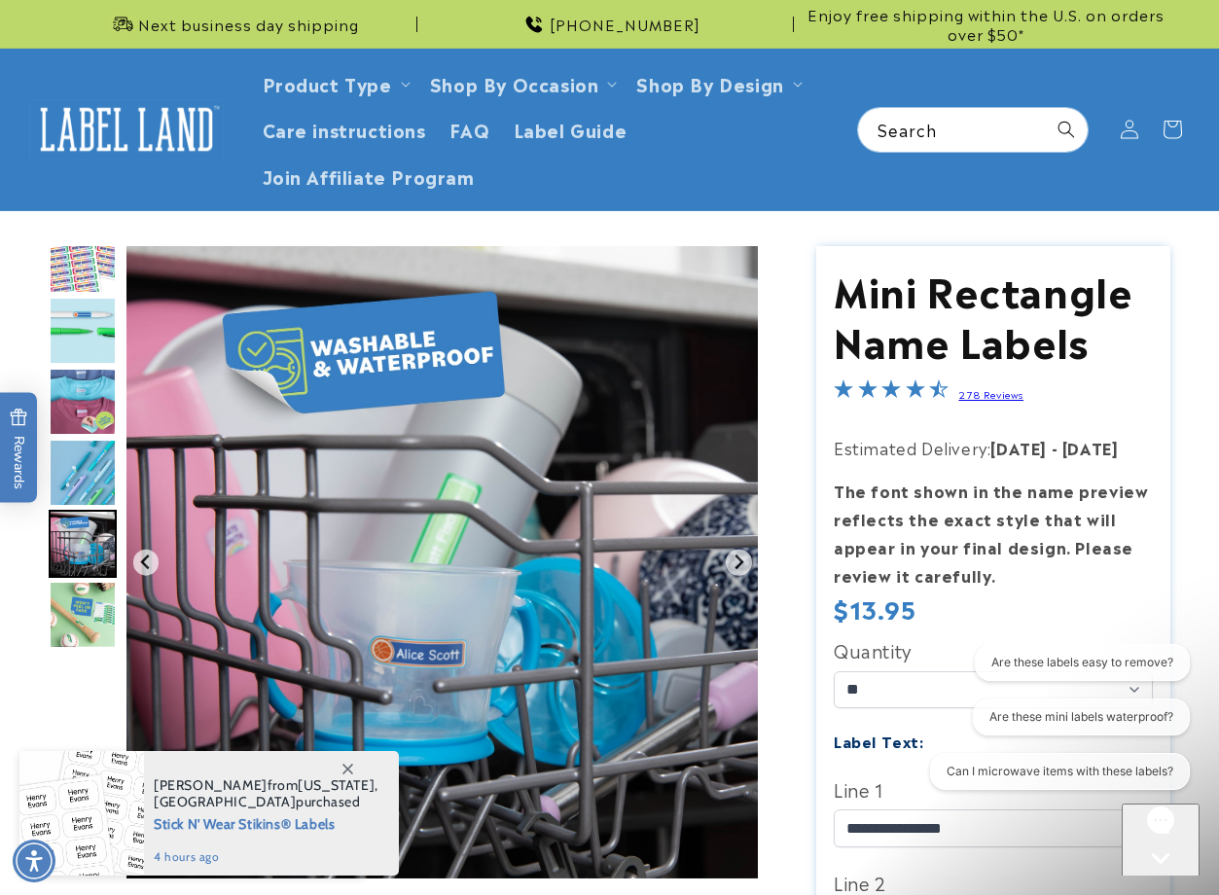
click at [104, 272] on img "Go to slide 1" at bounding box center [83, 260] width 68 height 68
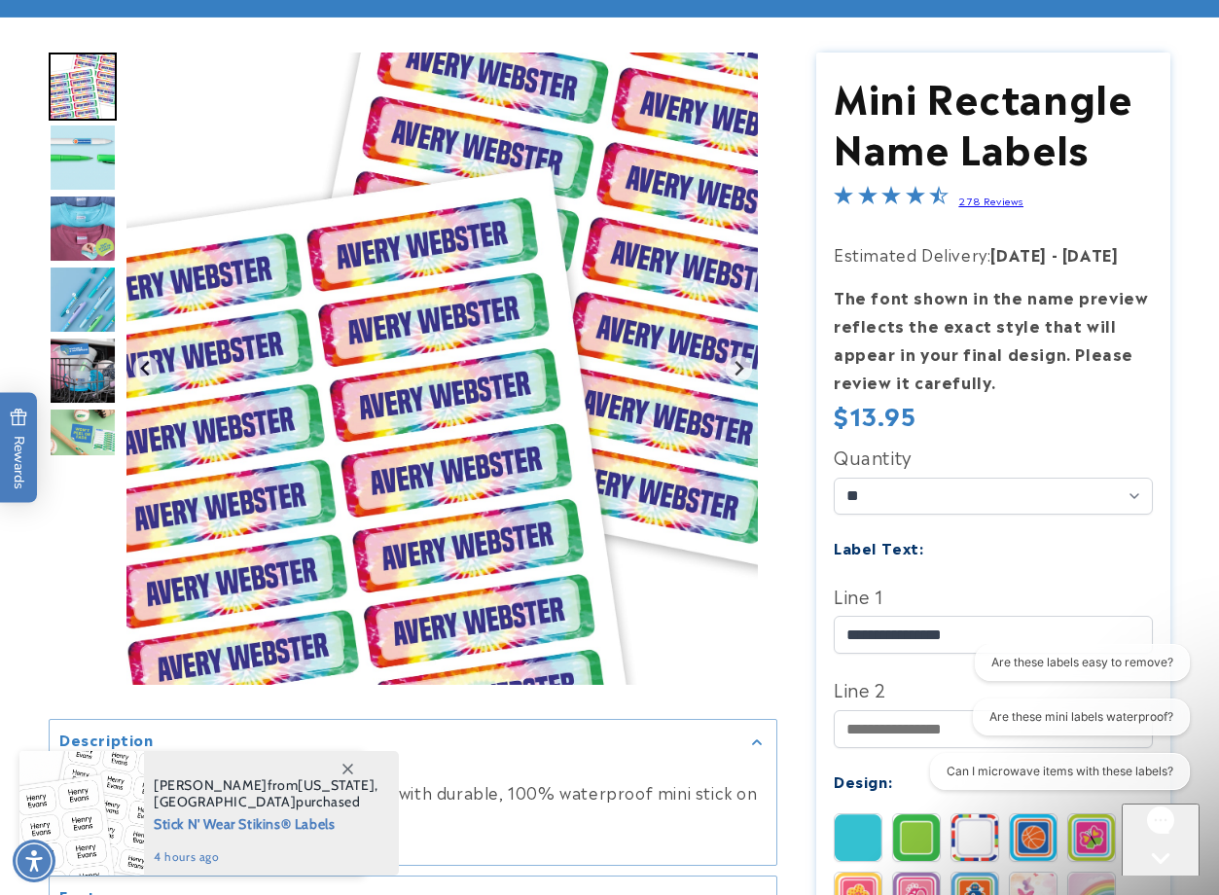
scroll to position [195, 0]
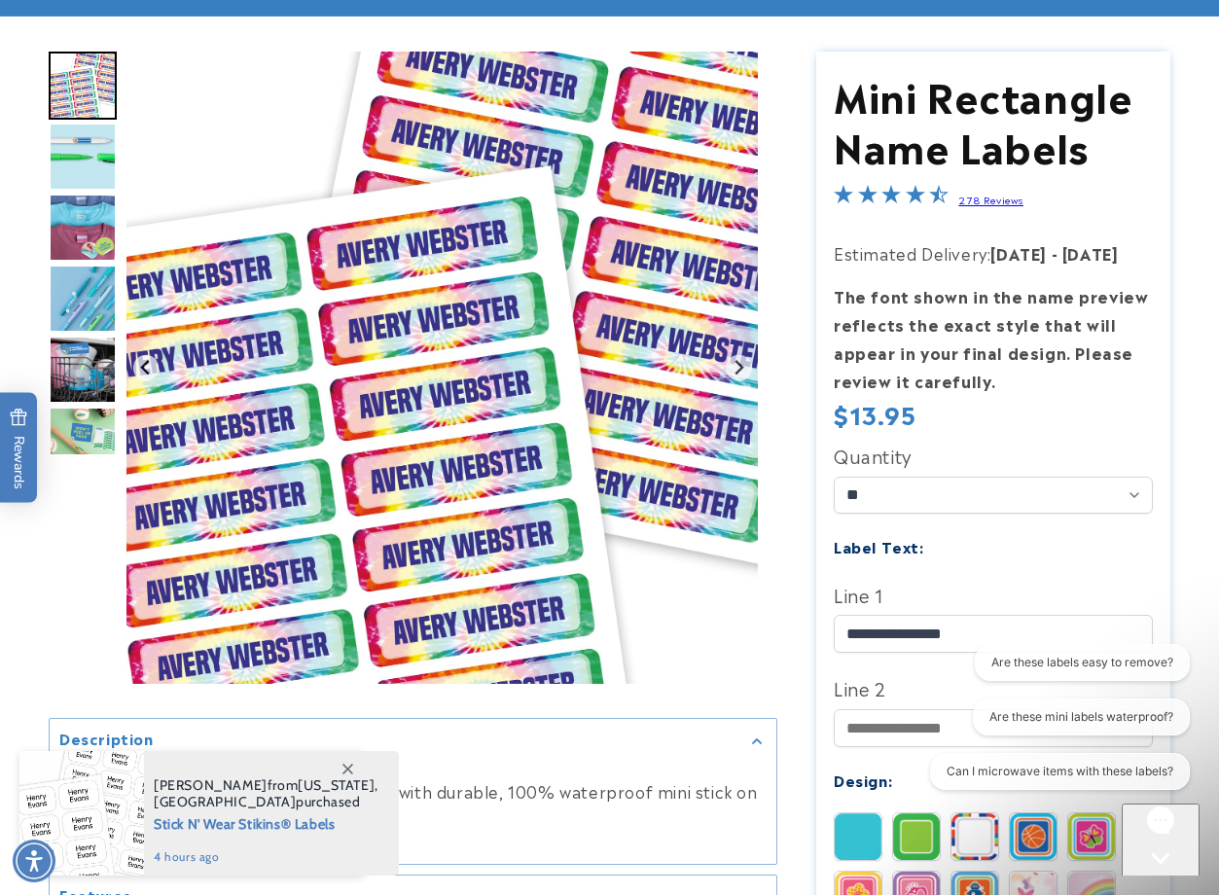
click at [107, 151] on img "Go to slide 2" at bounding box center [83, 157] width 68 height 68
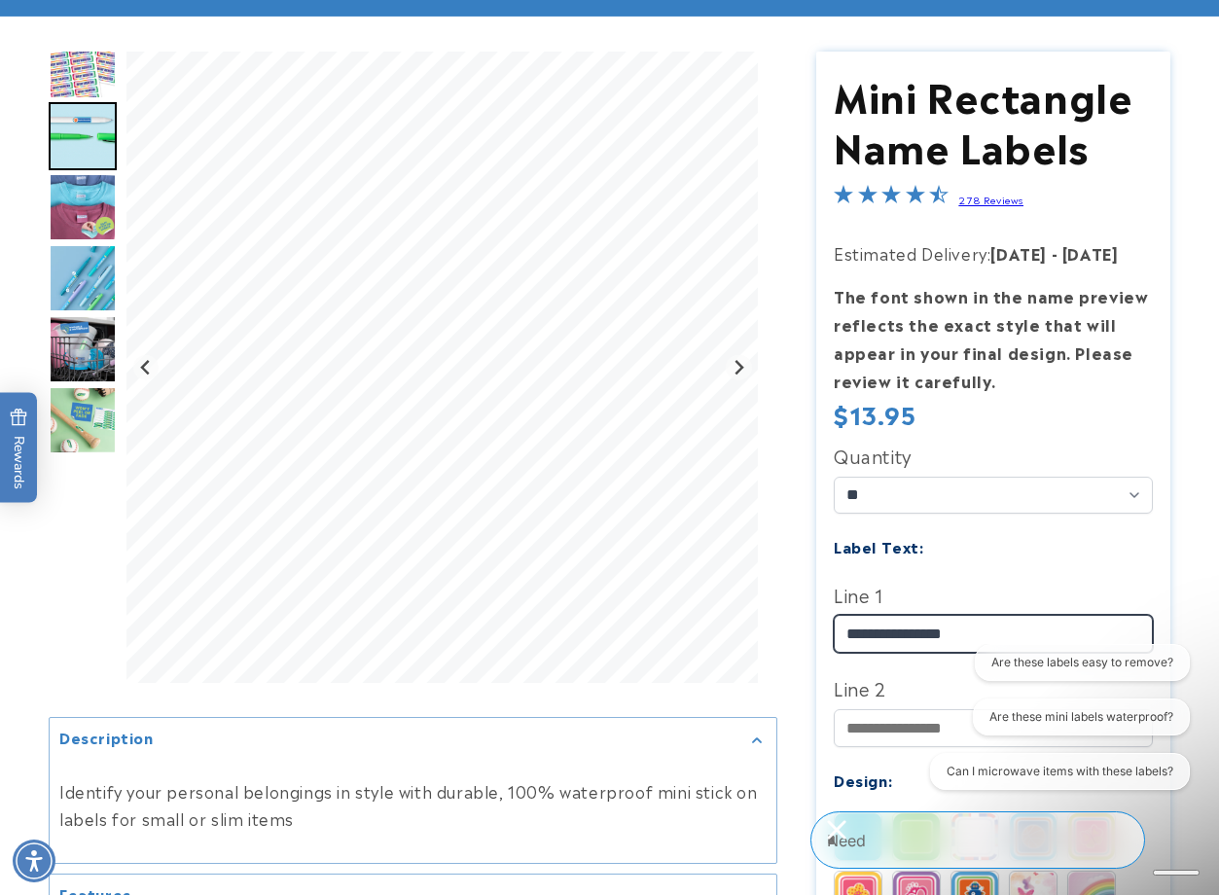
click at [851, 642] on input "**********" at bounding box center [994, 634] width 320 height 38
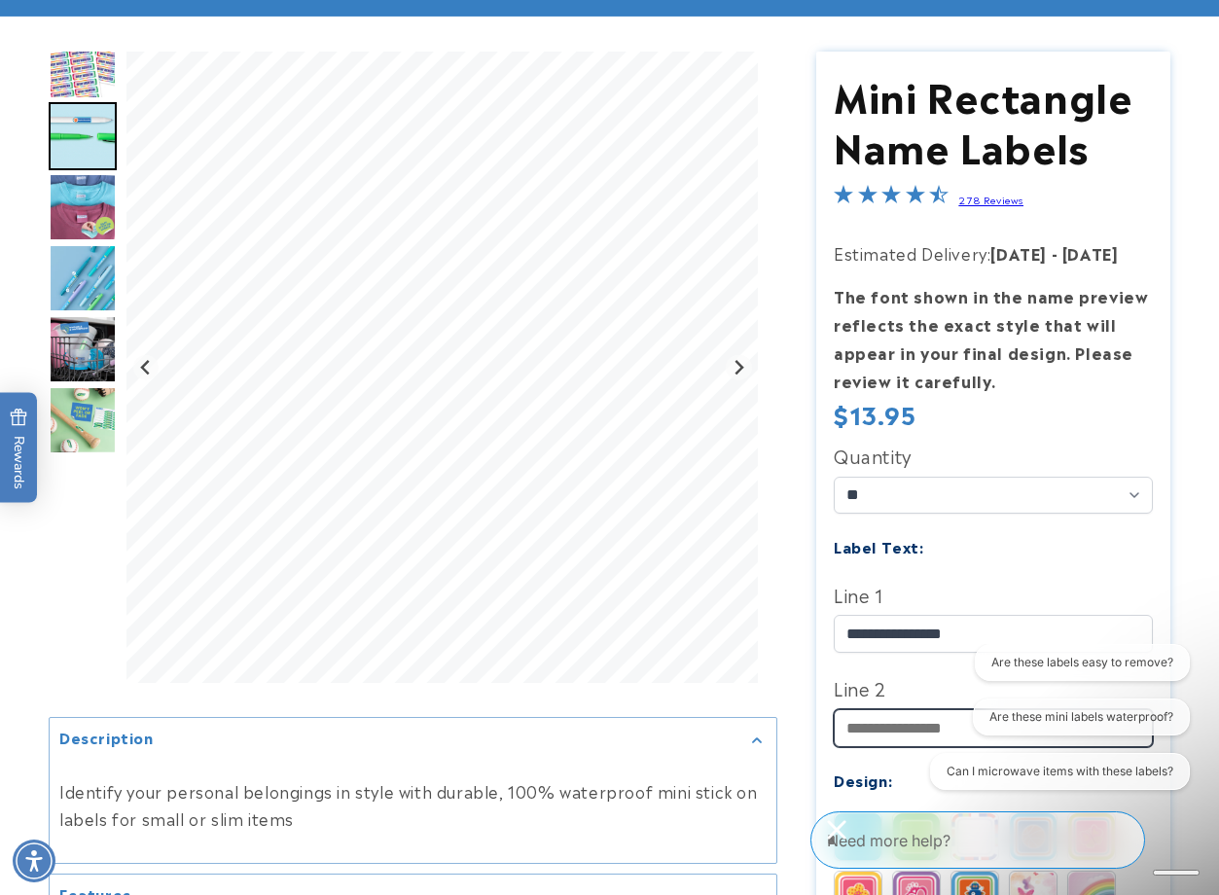
click at [859, 722] on input "Line 2" at bounding box center [994, 728] width 320 height 38
type input "*"
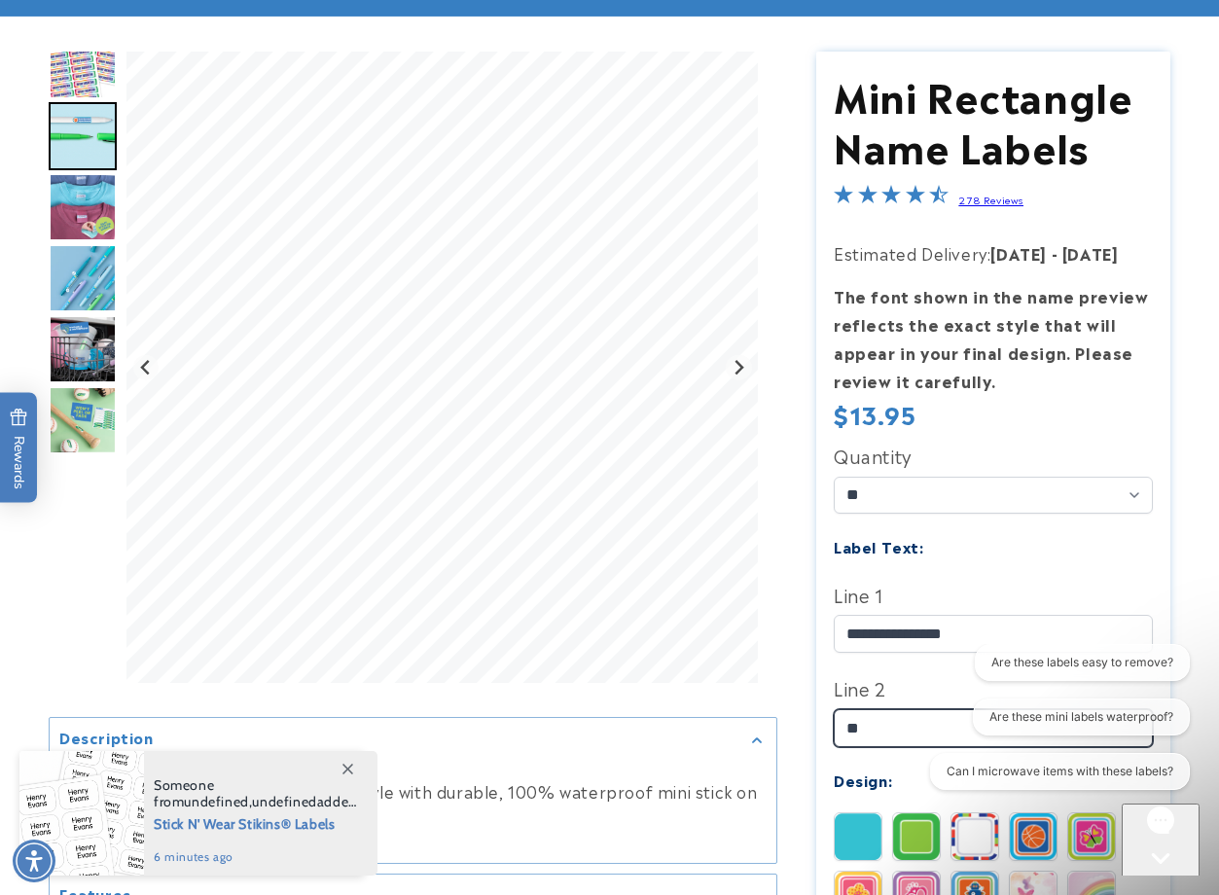
type input "*"
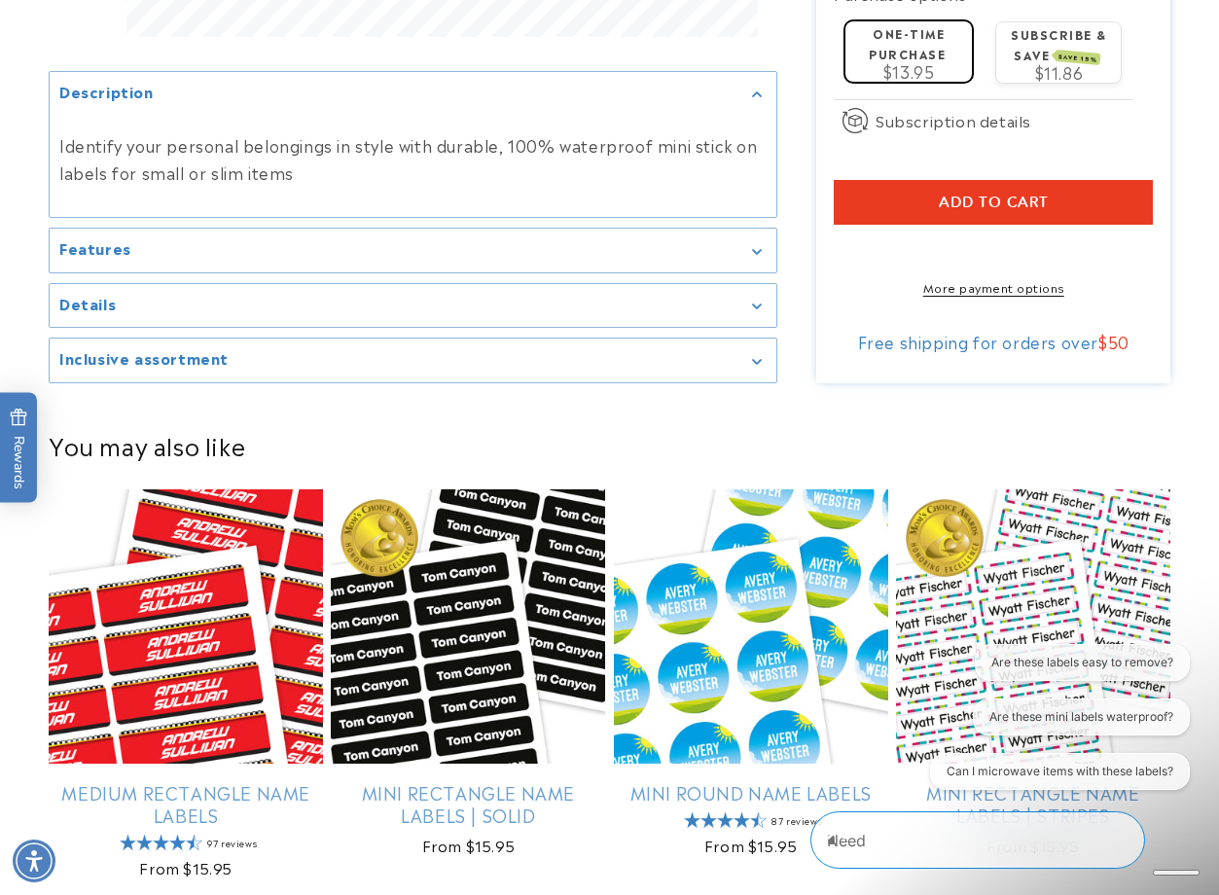
scroll to position [1752, 0]
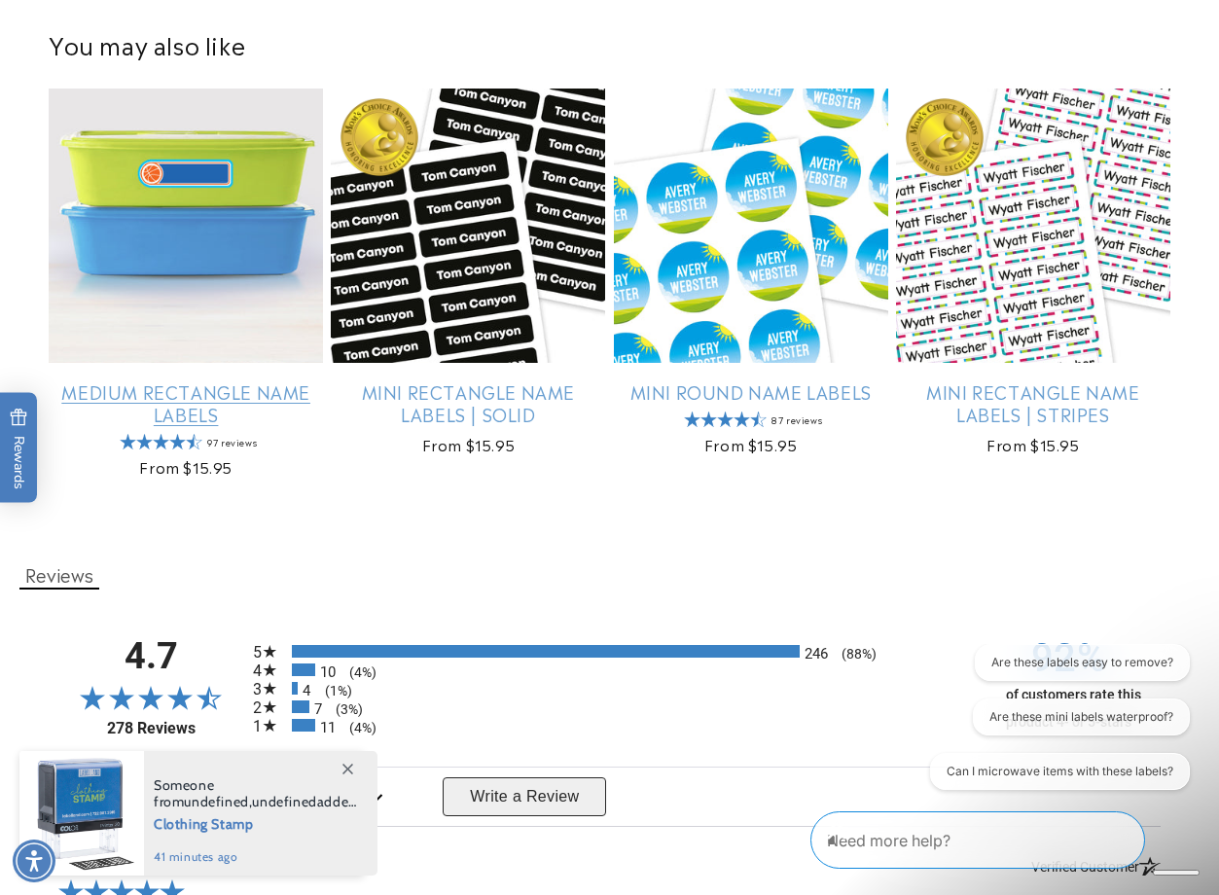
click at [165, 426] on link "Medium Rectangle Name Labels" at bounding box center [186, 403] width 274 height 46
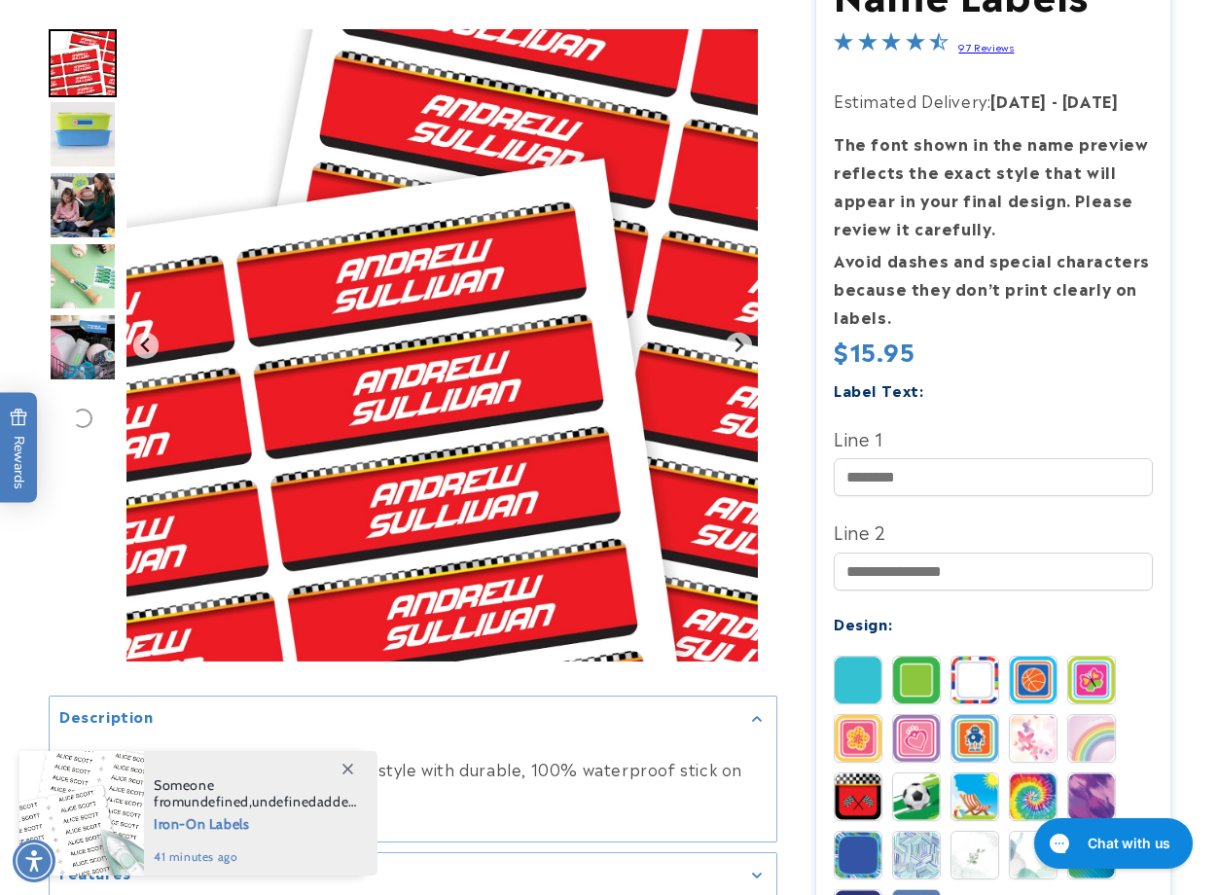
scroll to position [584, 0]
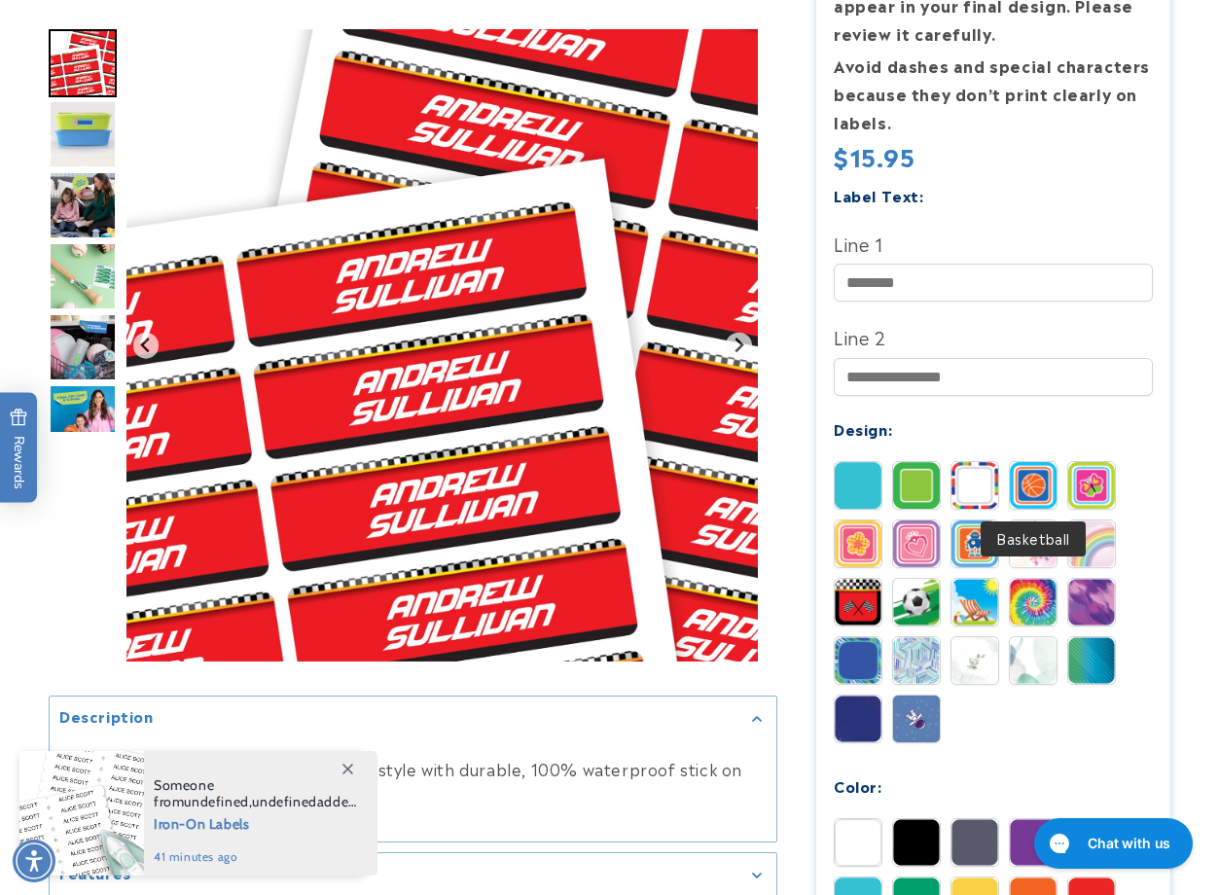
click at [1046, 498] on img at bounding box center [1033, 485] width 47 height 47
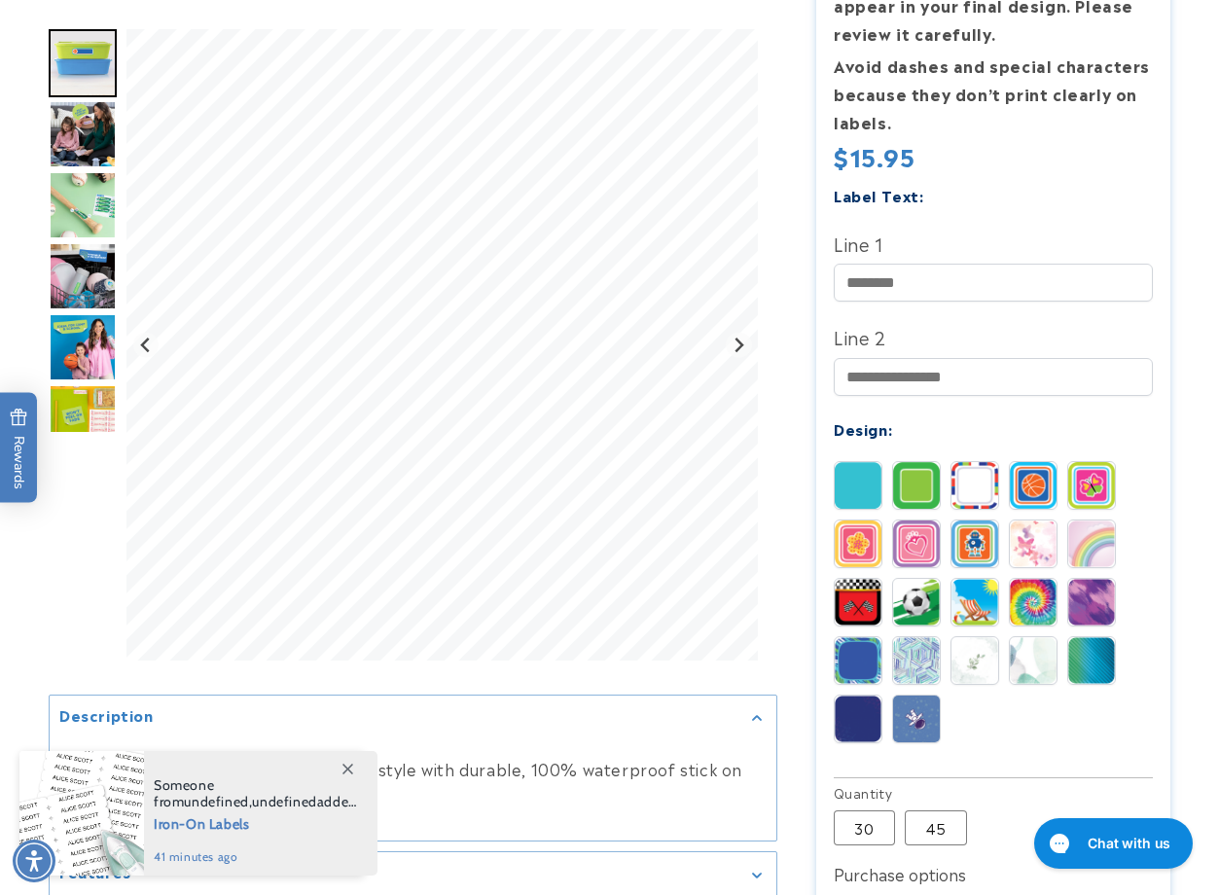
click at [65, 226] on img "Go to slide 4" at bounding box center [83, 205] width 68 height 68
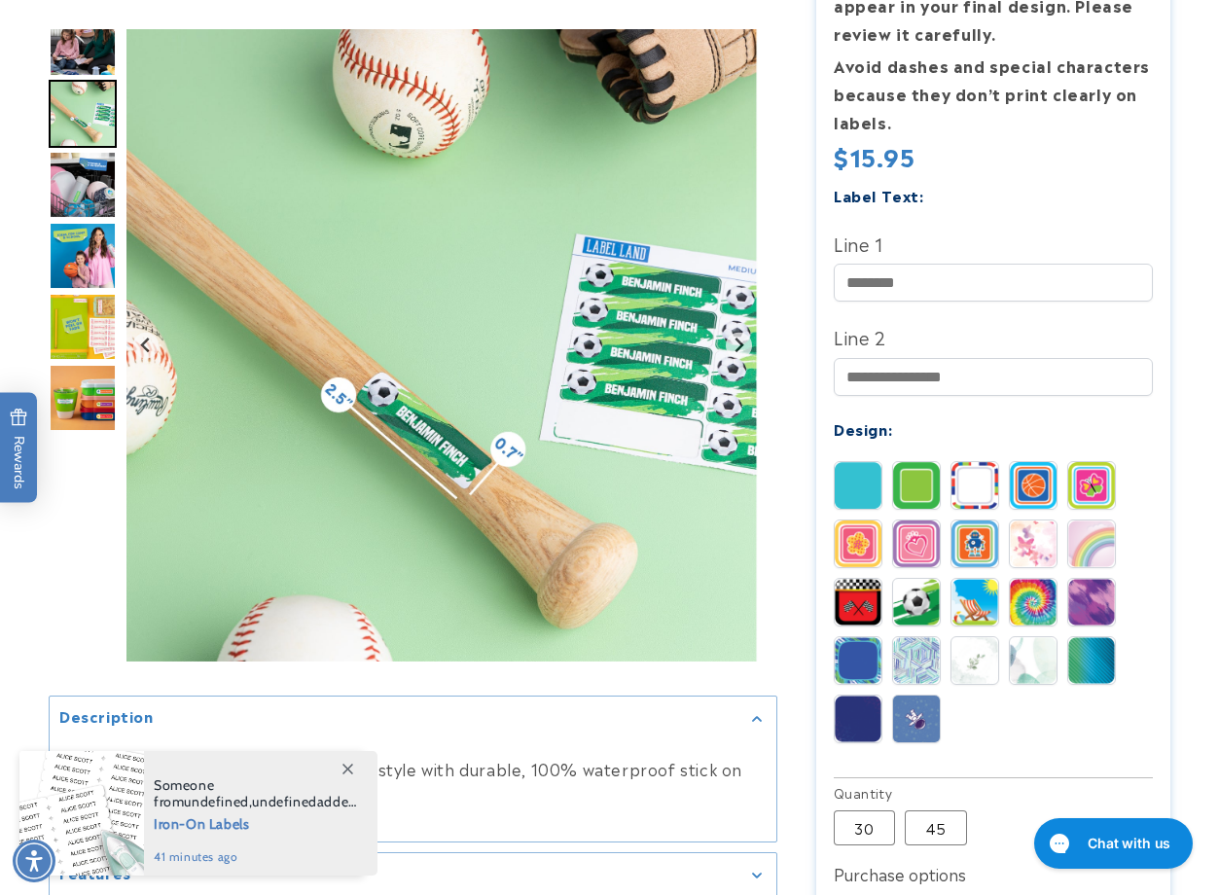
click at [84, 176] on img "Go to slide 5" at bounding box center [83, 185] width 68 height 68
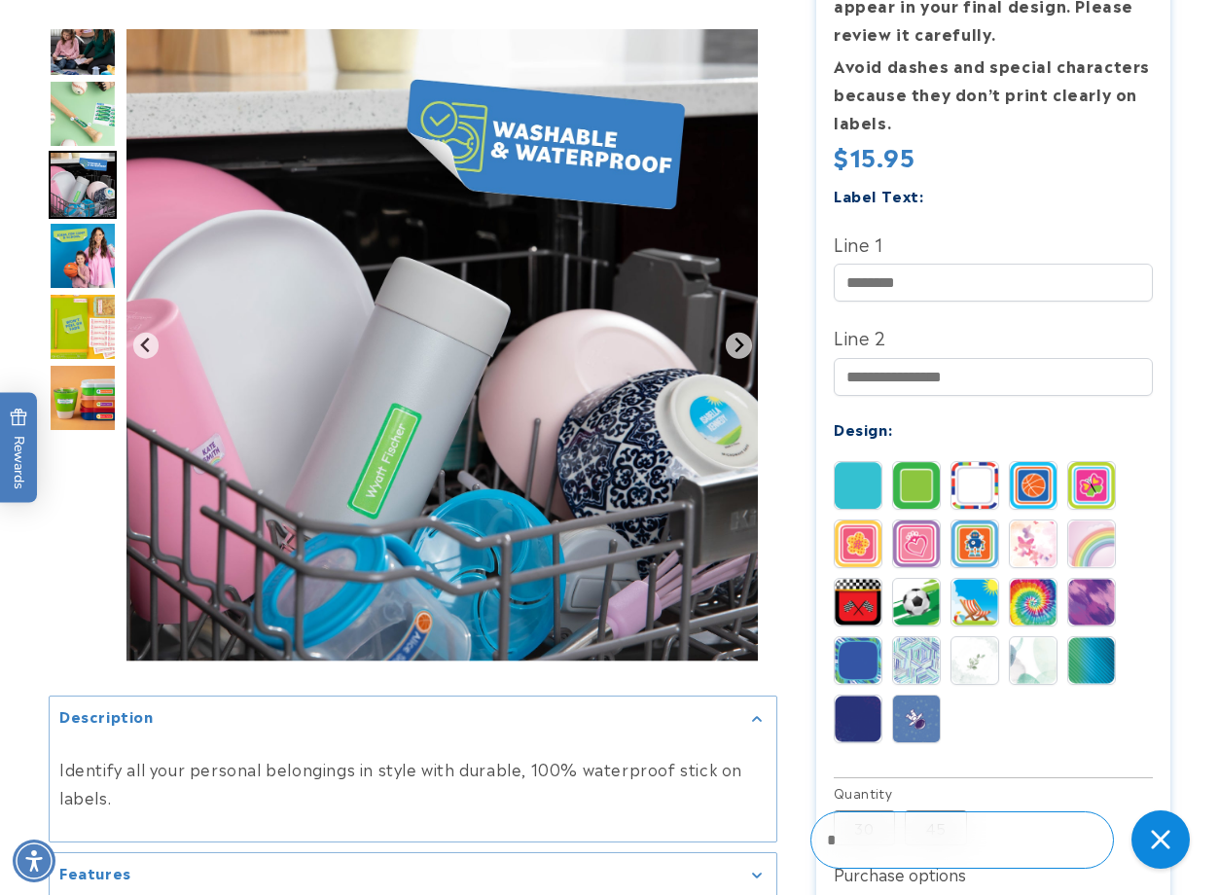
click at [78, 248] on img "Go to slide 6" at bounding box center [83, 256] width 68 height 68
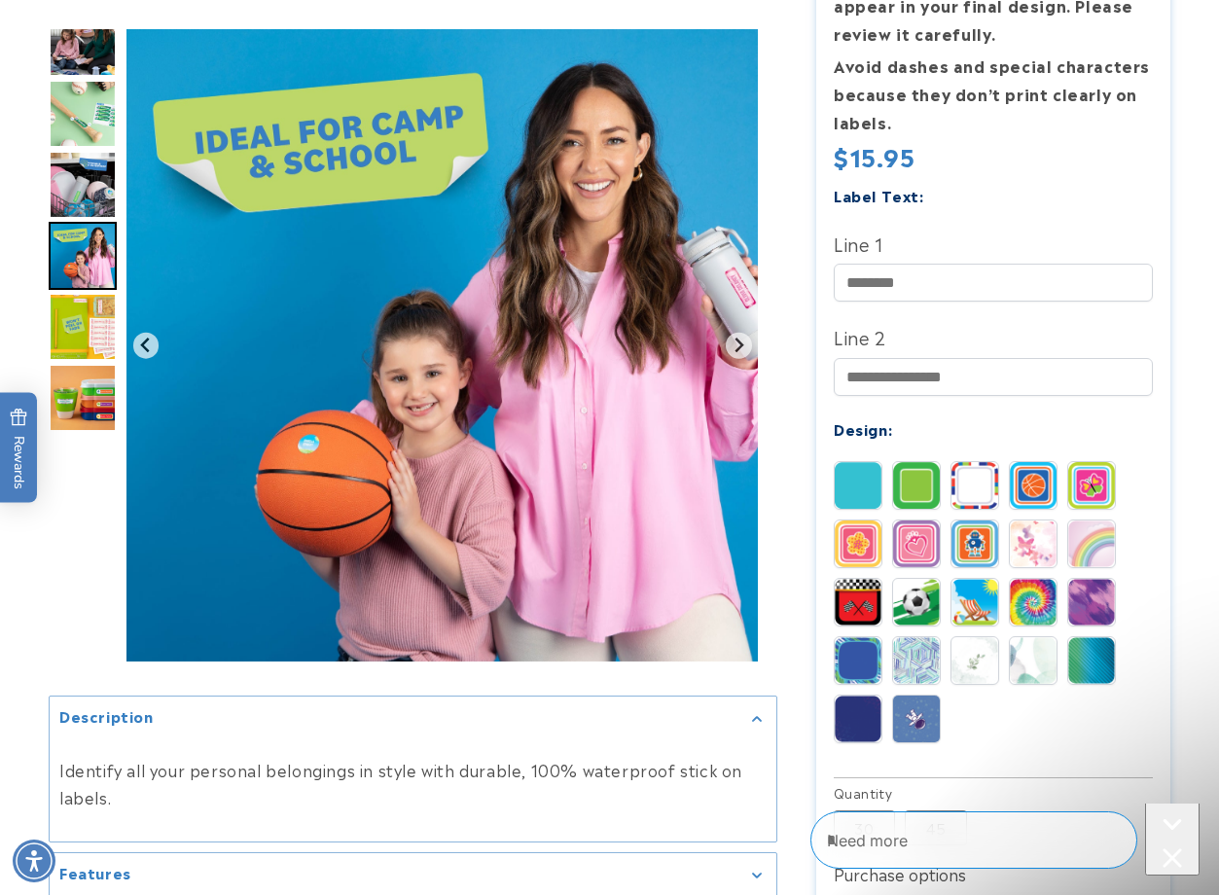
scroll to position [0, 0]
click at [82, 307] on img "Go to slide 7" at bounding box center [83, 327] width 68 height 68
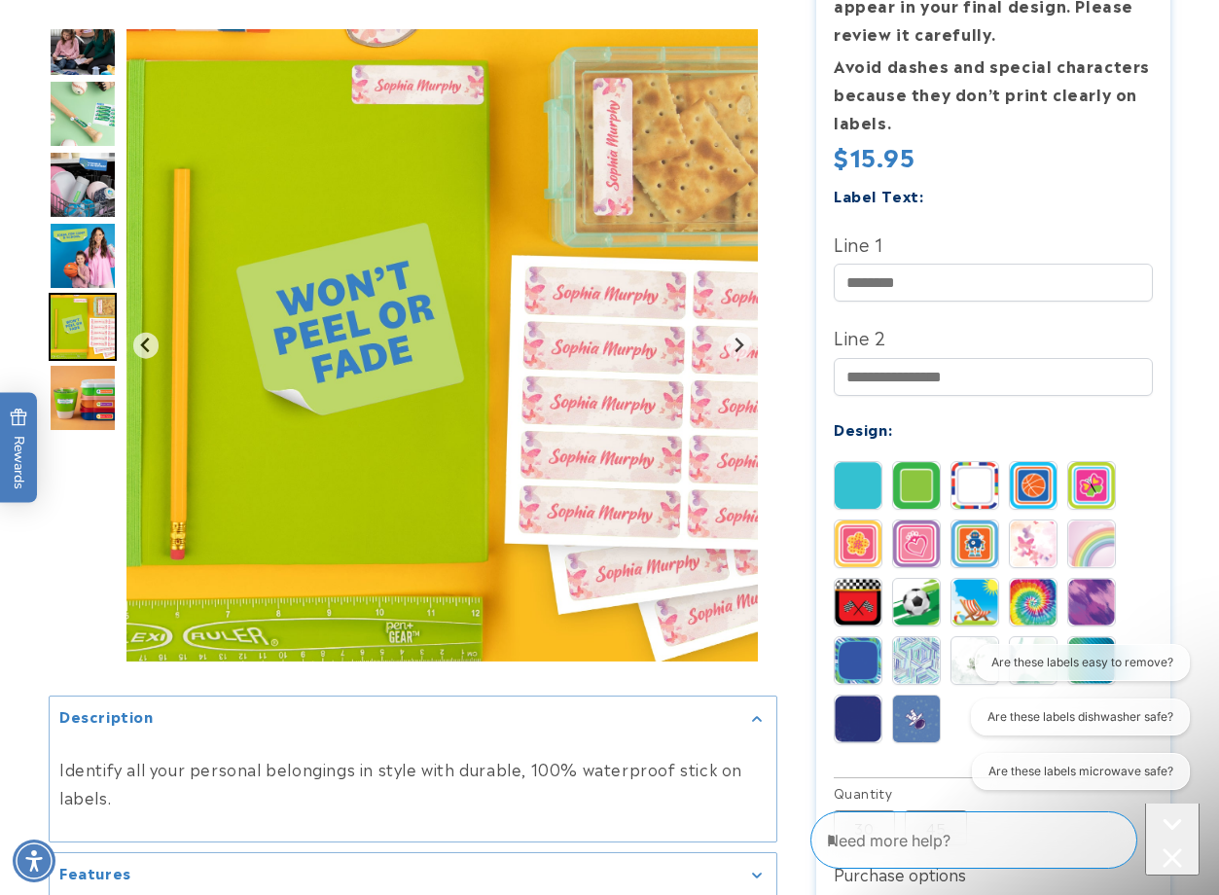
click at [52, 406] on img "Go to slide 8" at bounding box center [83, 398] width 68 height 68
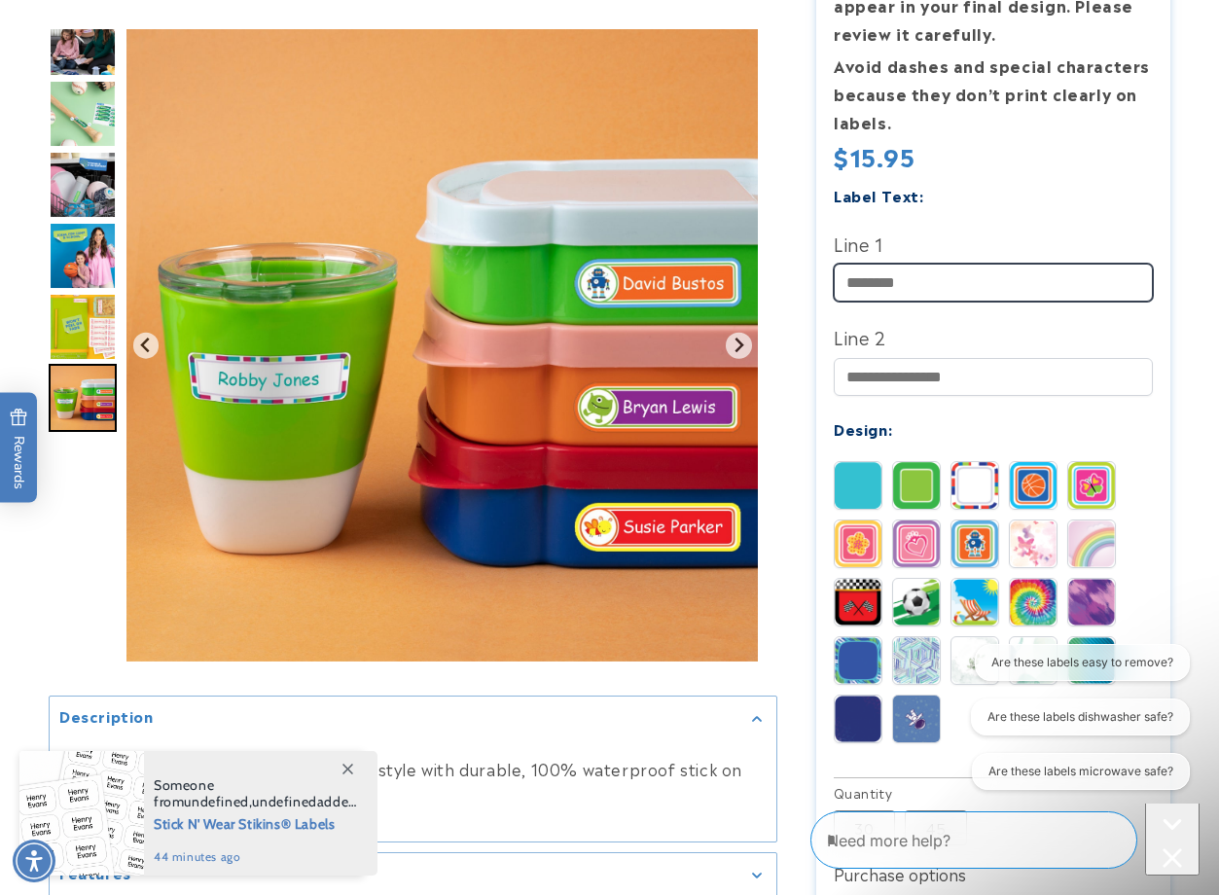
click at [943, 276] on input "Line 1" at bounding box center [994, 283] width 320 height 38
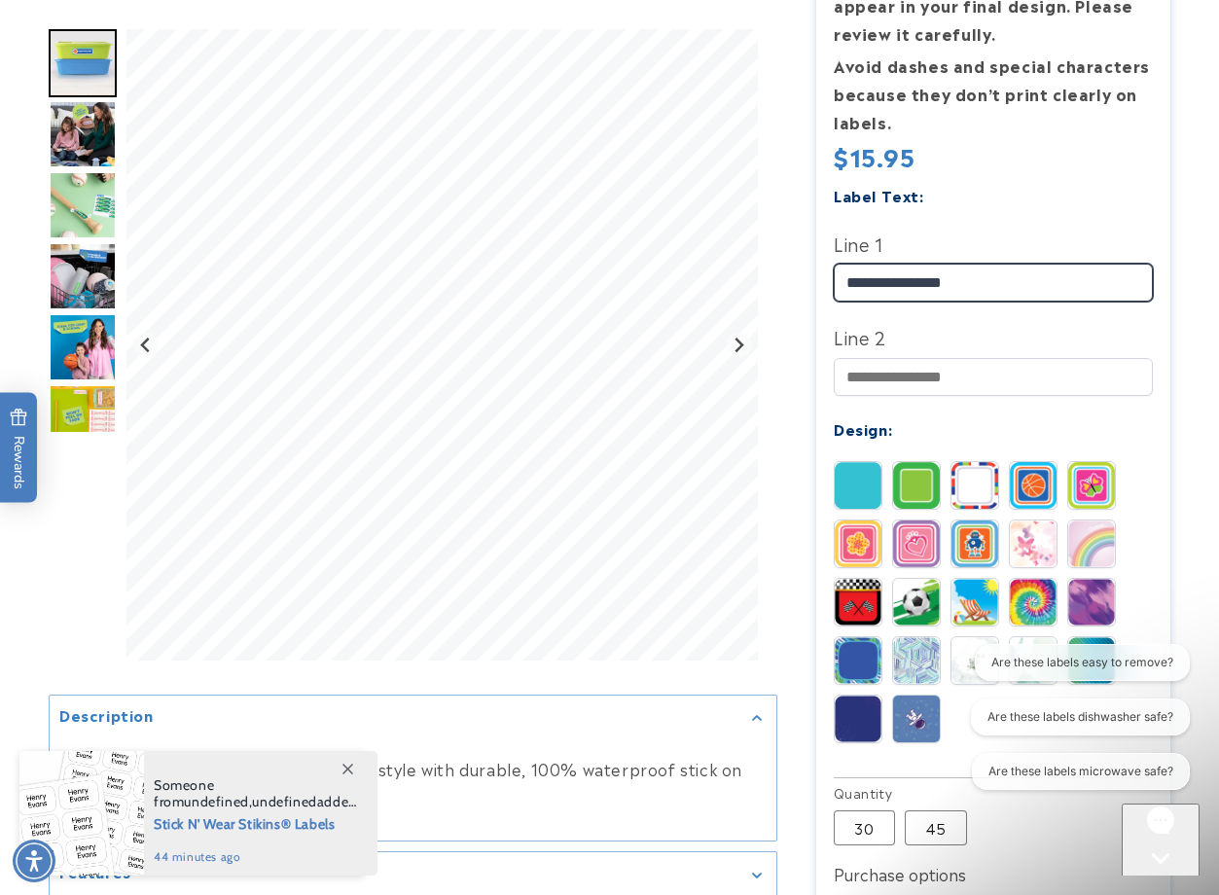
type input "**********"
click at [919, 494] on img at bounding box center [916, 485] width 47 height 47
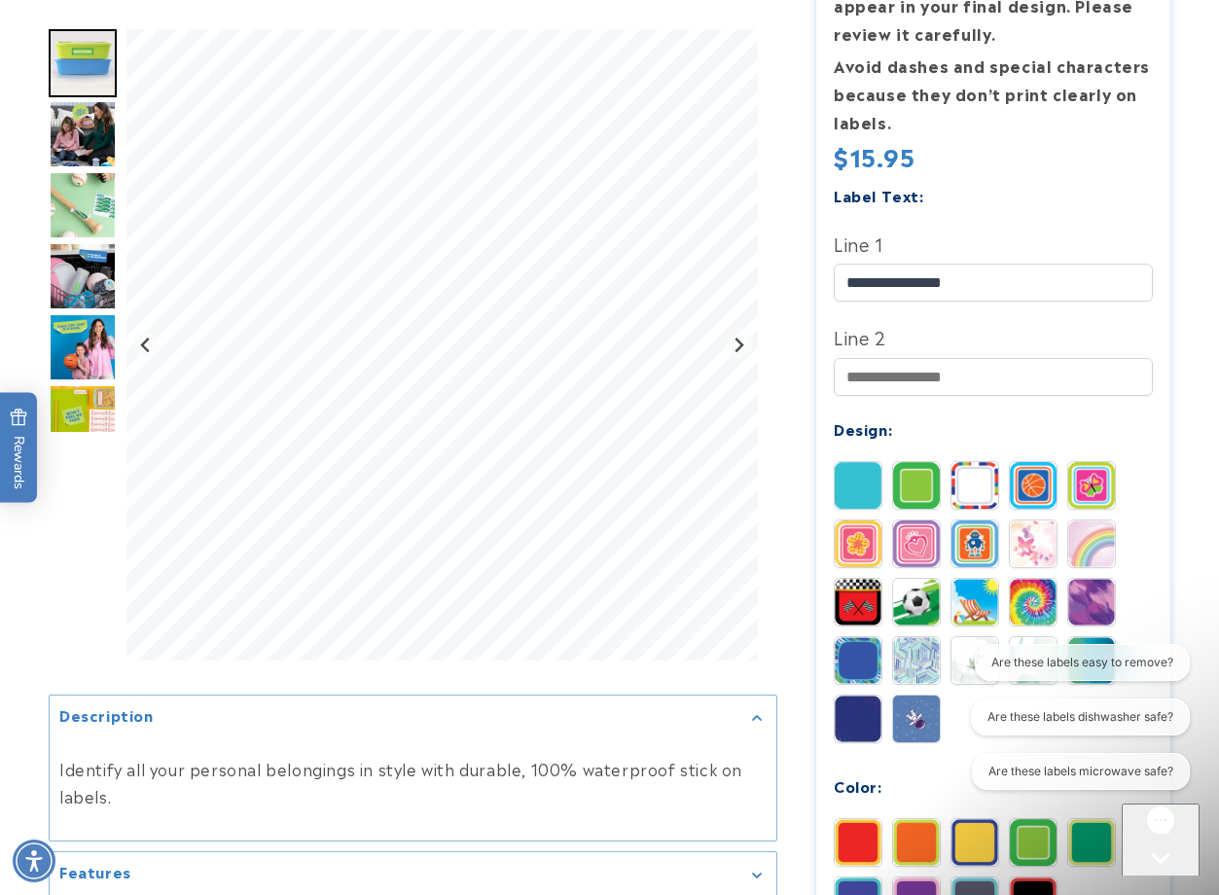
click at [836, 490] on img at bounding box center [858, 485] width 47 height 47
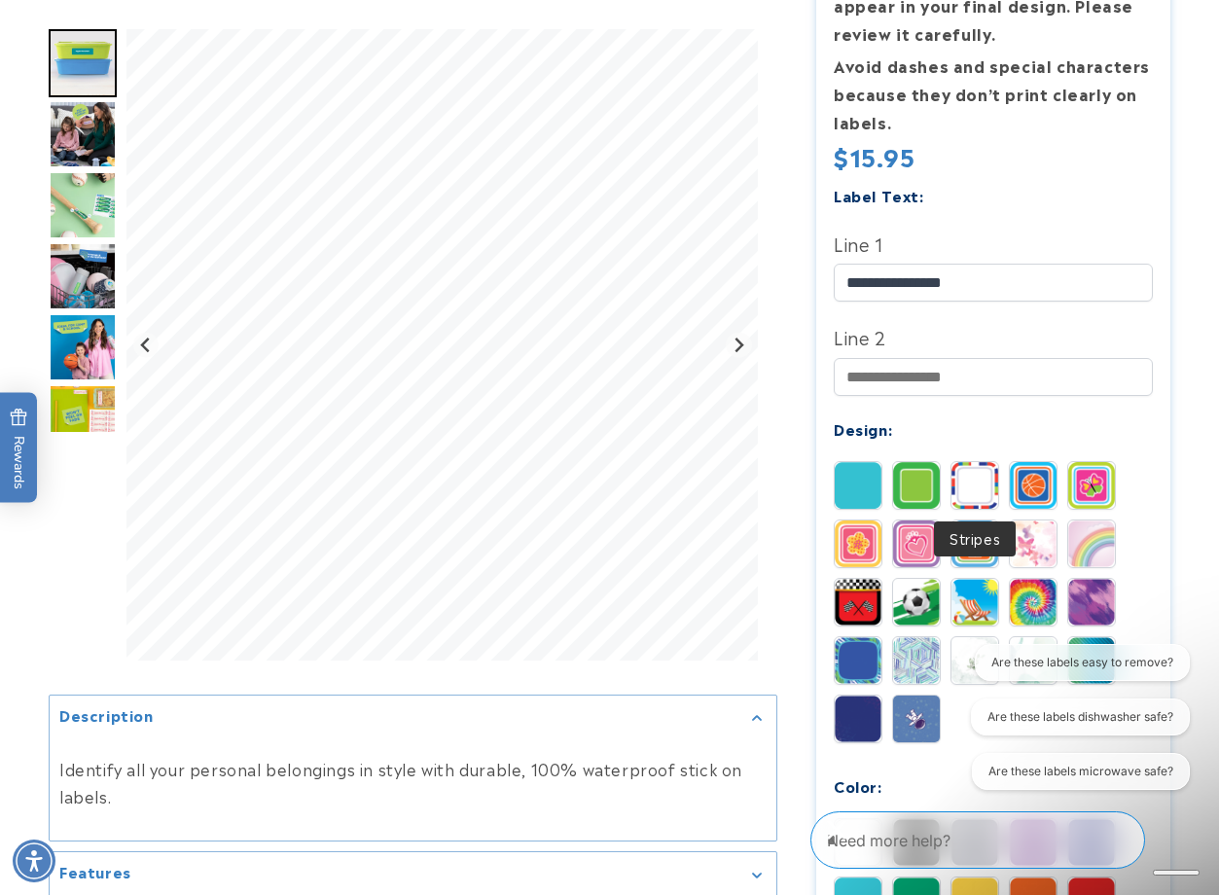
click at [997, 480] on img at bounding box center [975, 485] width 47 height 47
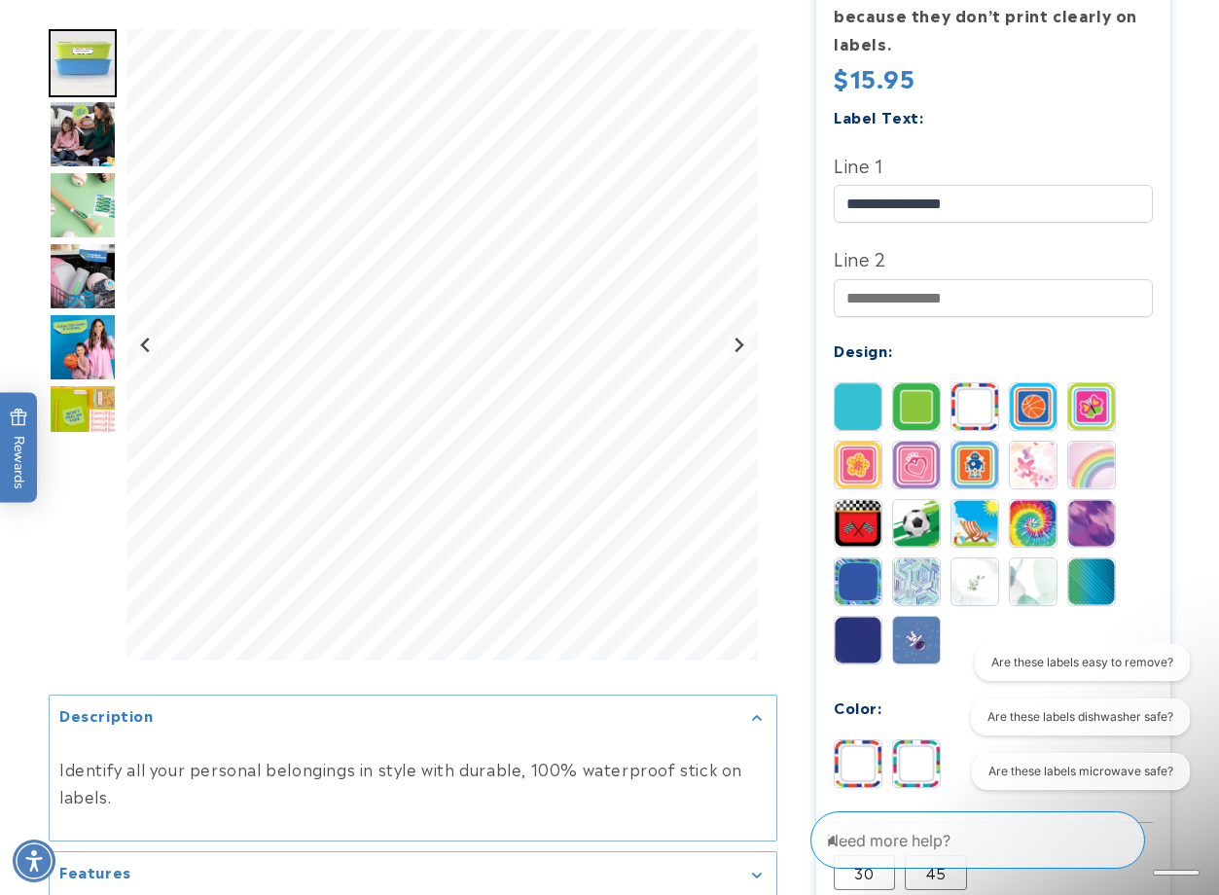
scroll to position [779, 0]
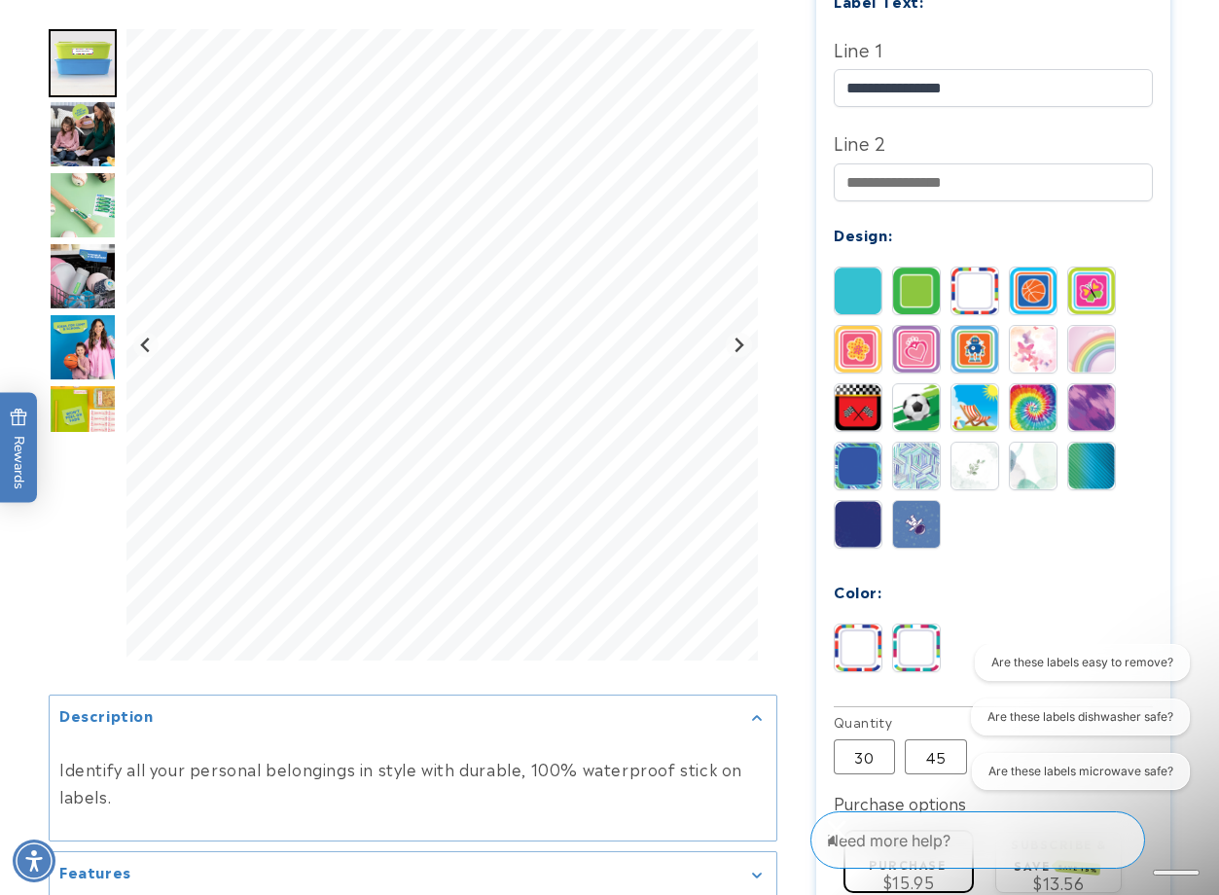
click at [918, 402] on img at bounding box center [916, 407] width 47 height 47
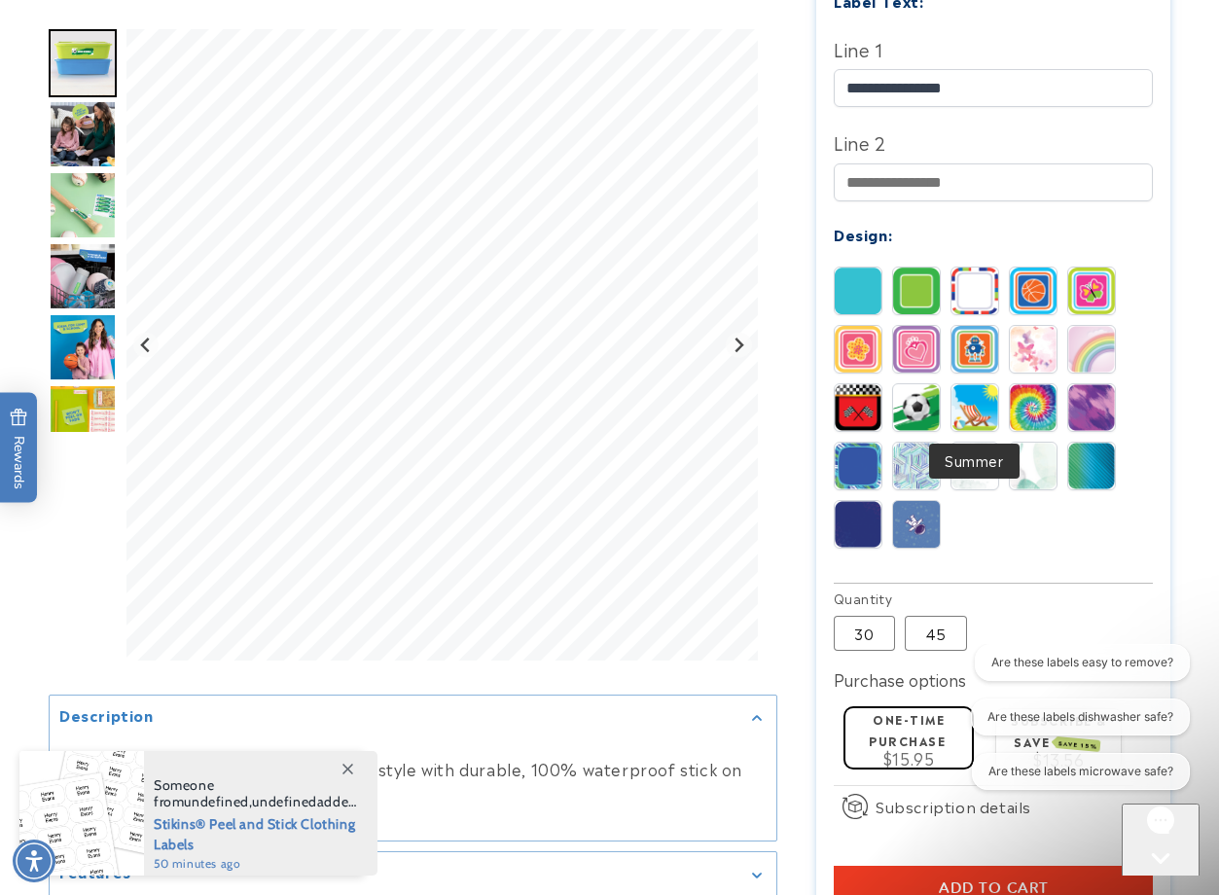
click at [964, 397] on img at bounding box center [975, 407] width 47 height 47
click at [1101, 472] on img at bounding box center [1091, 466] width 47 height 47
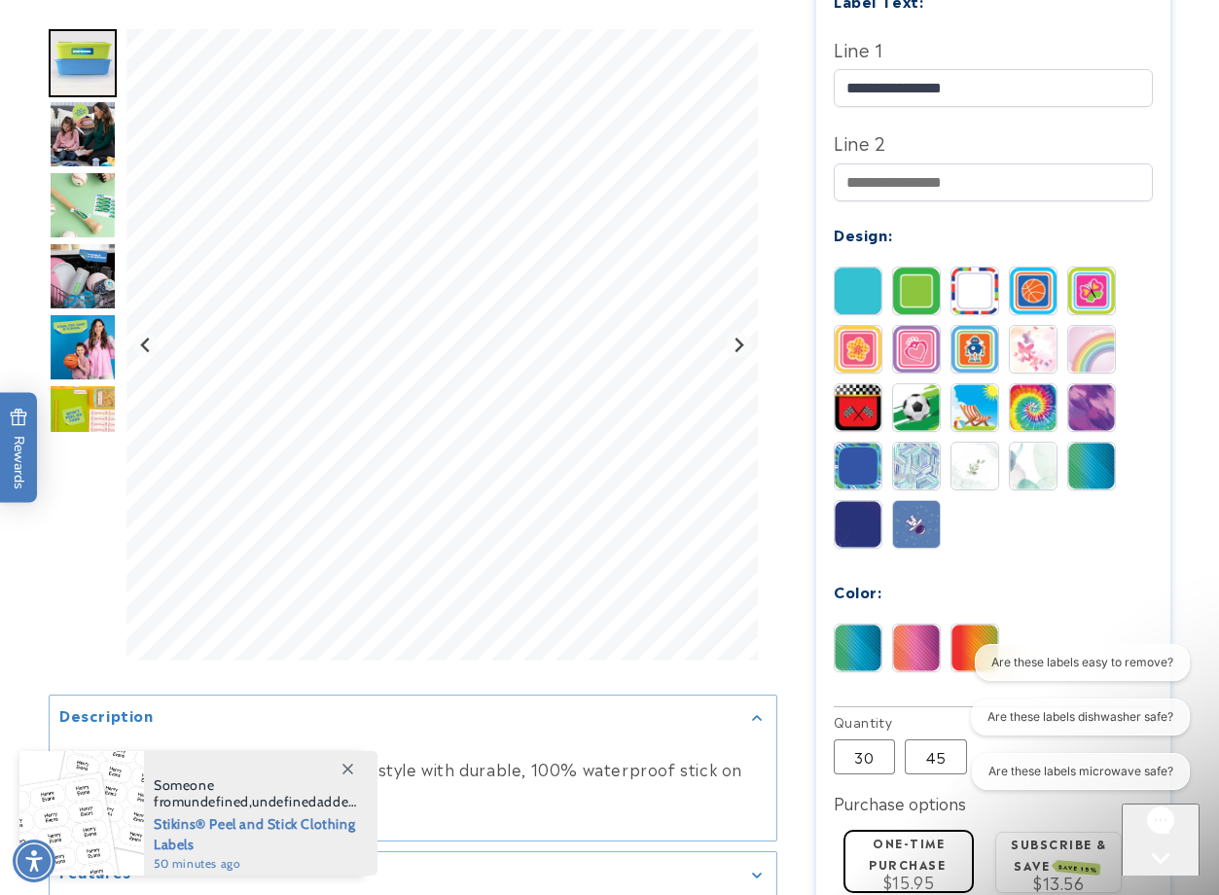
click at [904, 506] on img at bounding box center [916, 524] width 47 height 47
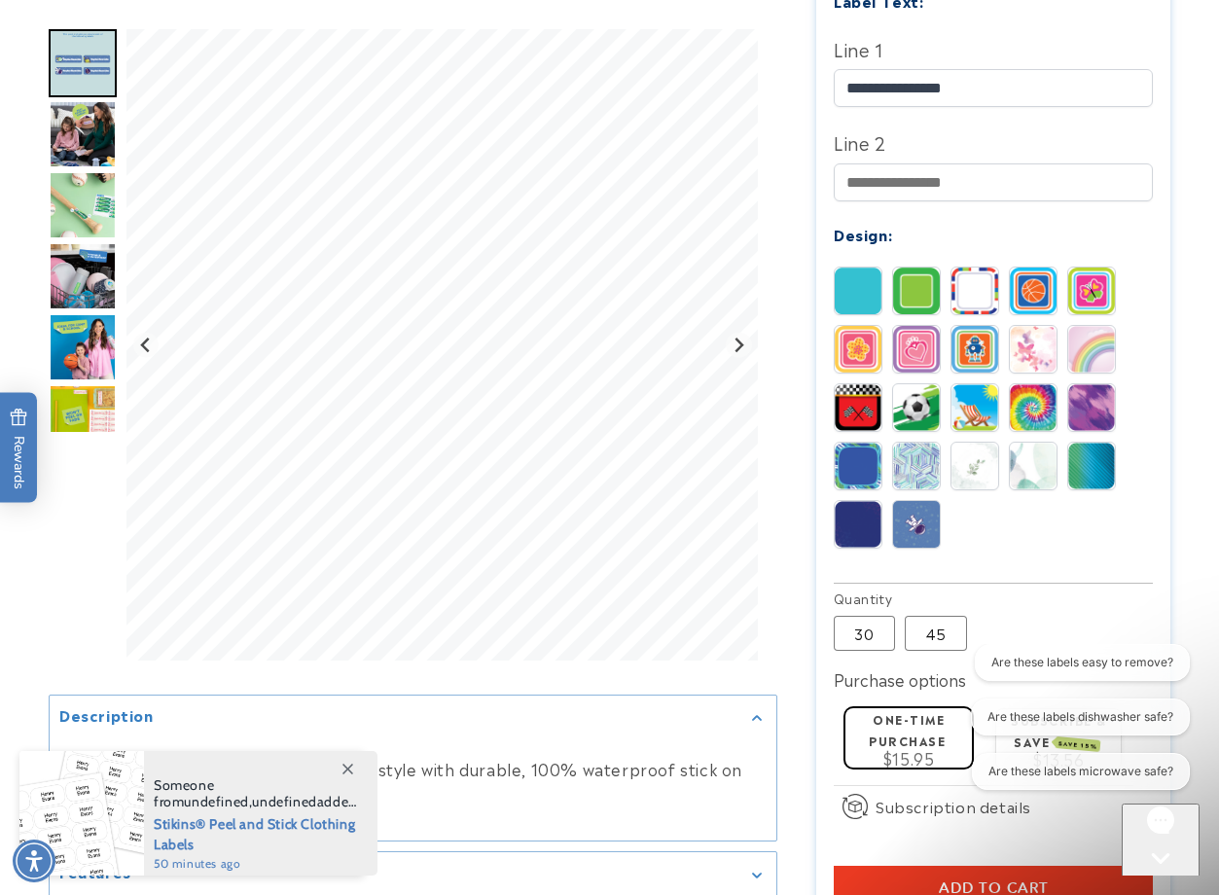
click at [866, 513] on img at bounding box center [858, 524] width 47 height 47
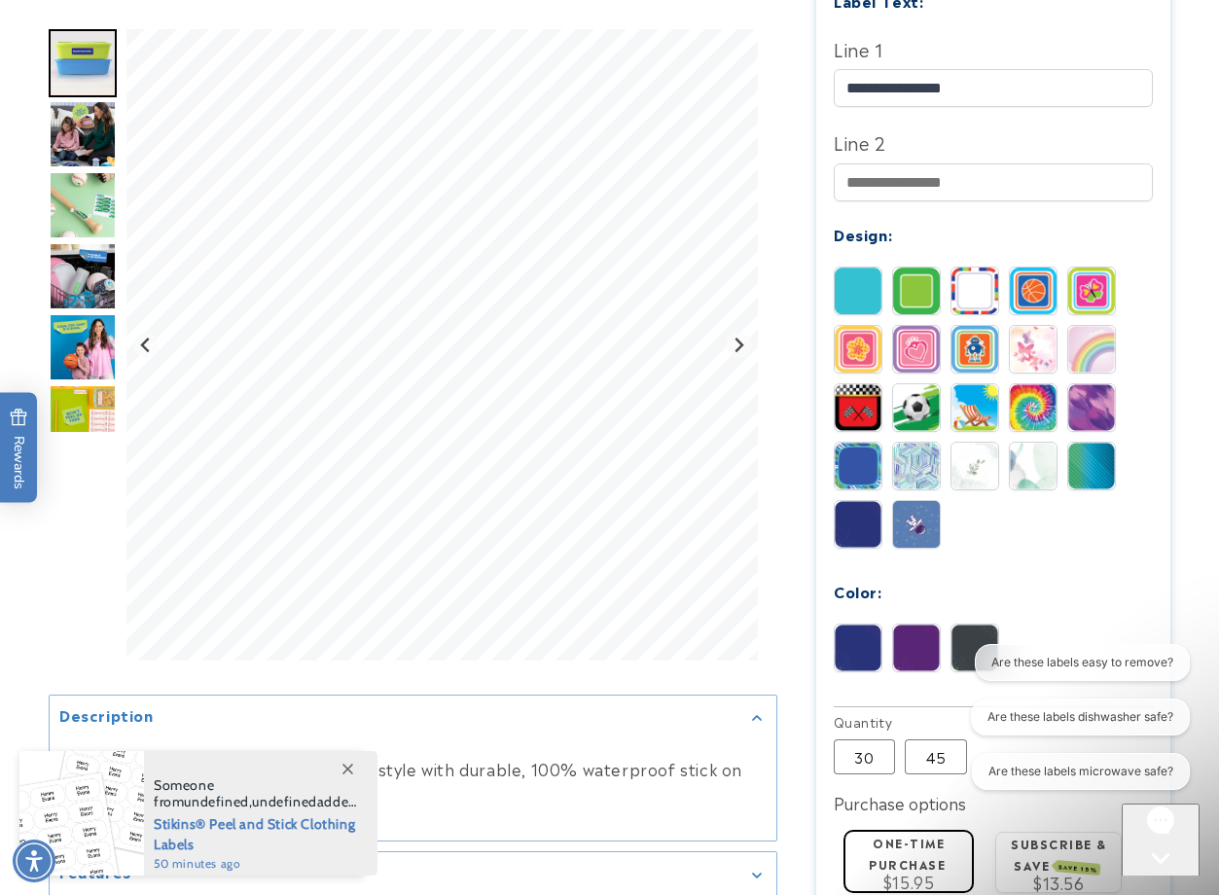
click at [866, 462] on img at bounding box center [858, 466] width 47 height 47
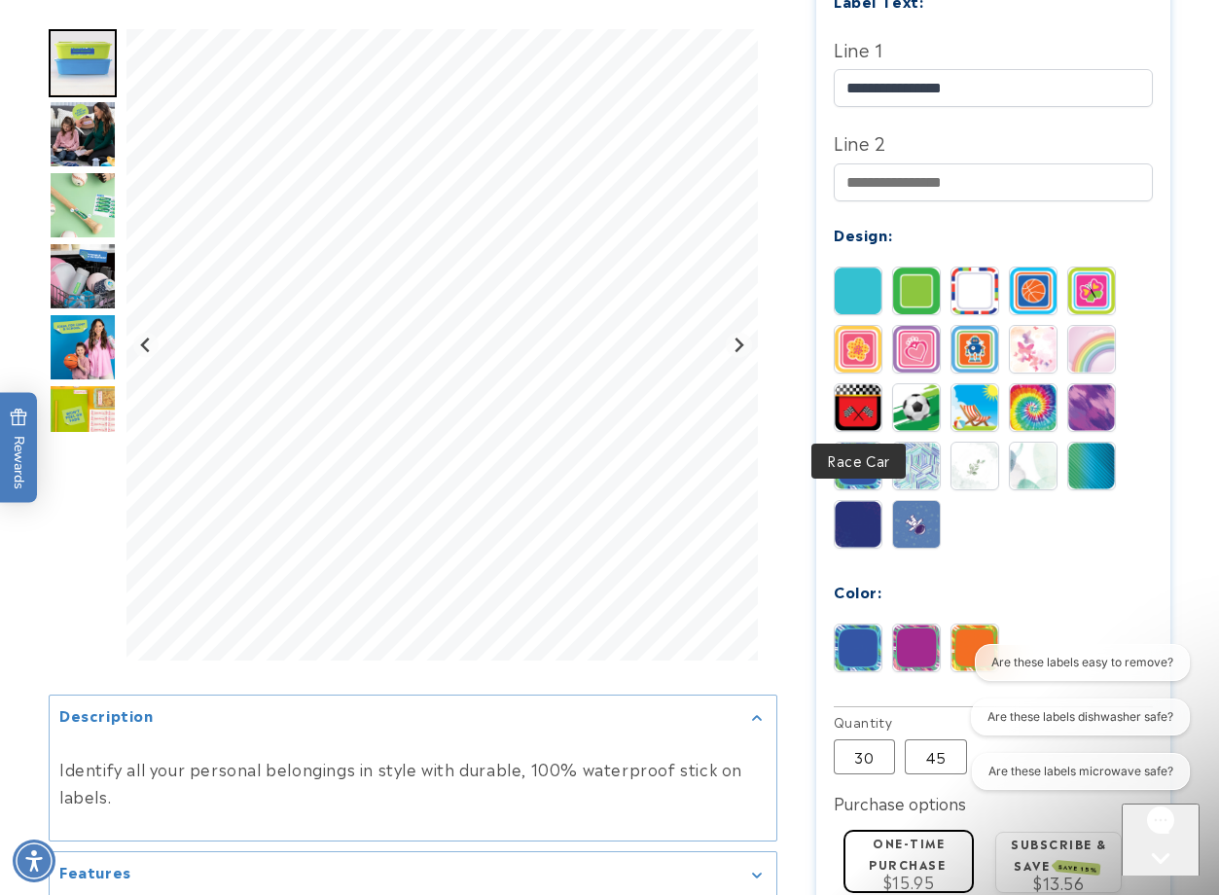
click at [860, 407] on img at bounding box center [858, 407] width 47 height 47
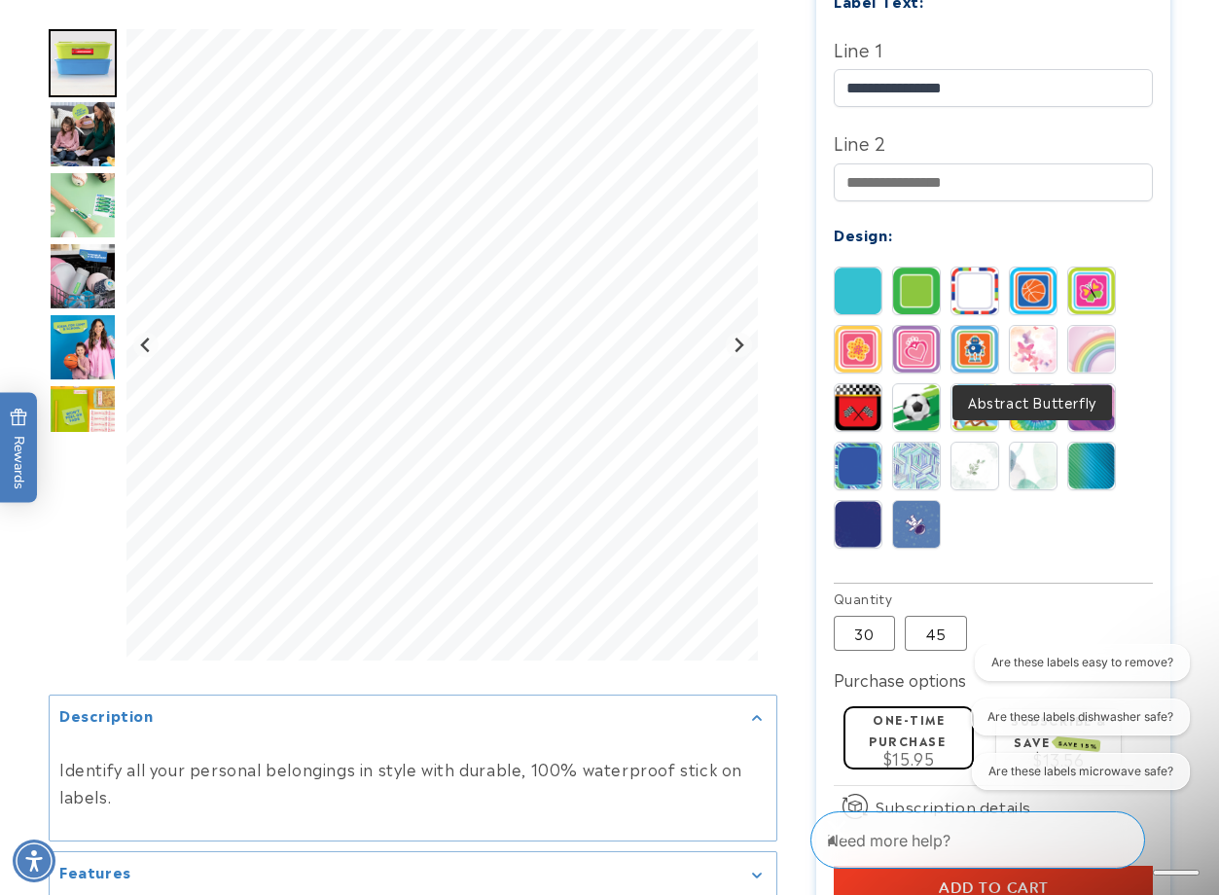
click at [943, 347] on div "Solid Border Stripes Basketball" at bounding box center [999, 413] width 330 height 292
click at [960, 342] on img at bounding box center [975, 349] width 47 height 47
click at [1014, 285] on img at bounding box center [1033, 291] width 47 height 47
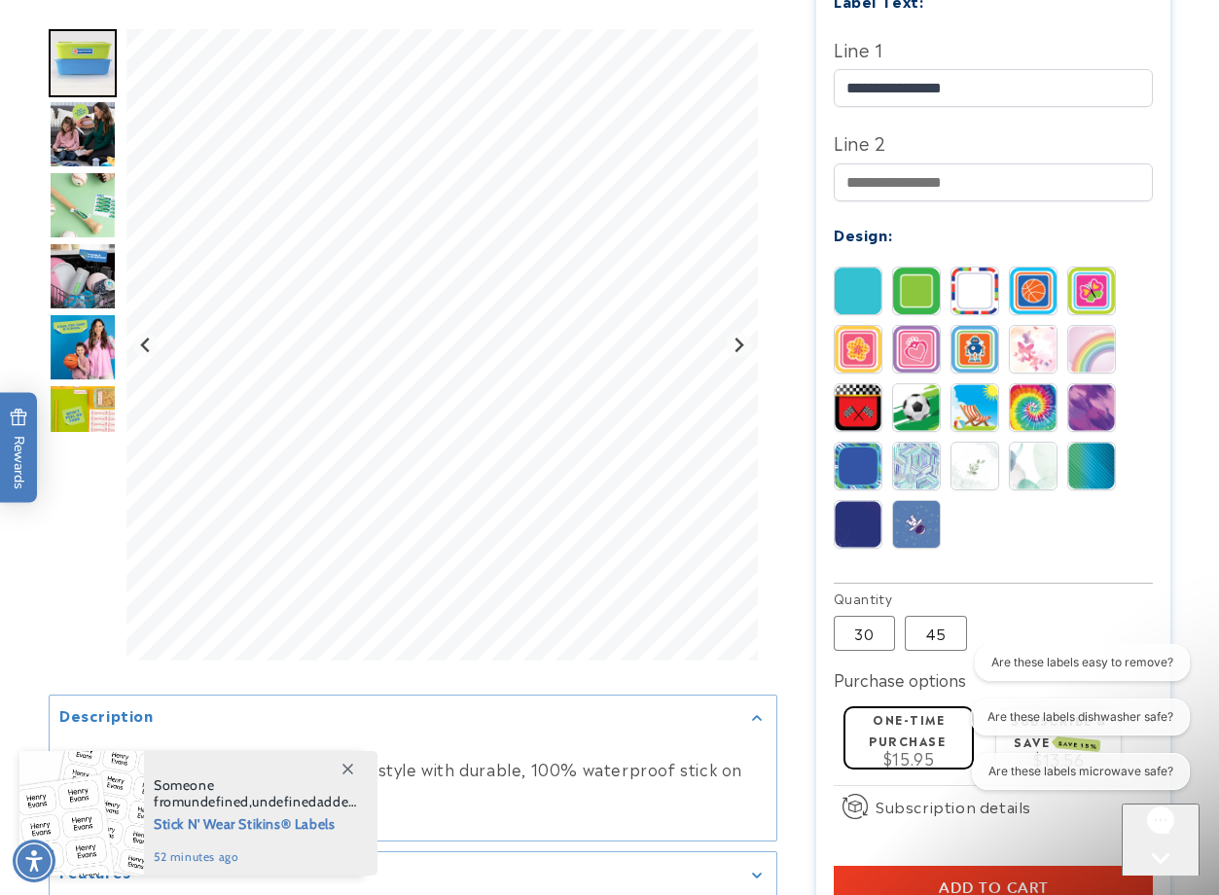
click at [91, 215] on img "Go to slide 4" at bounding box center [83, 205] width 68 height 68
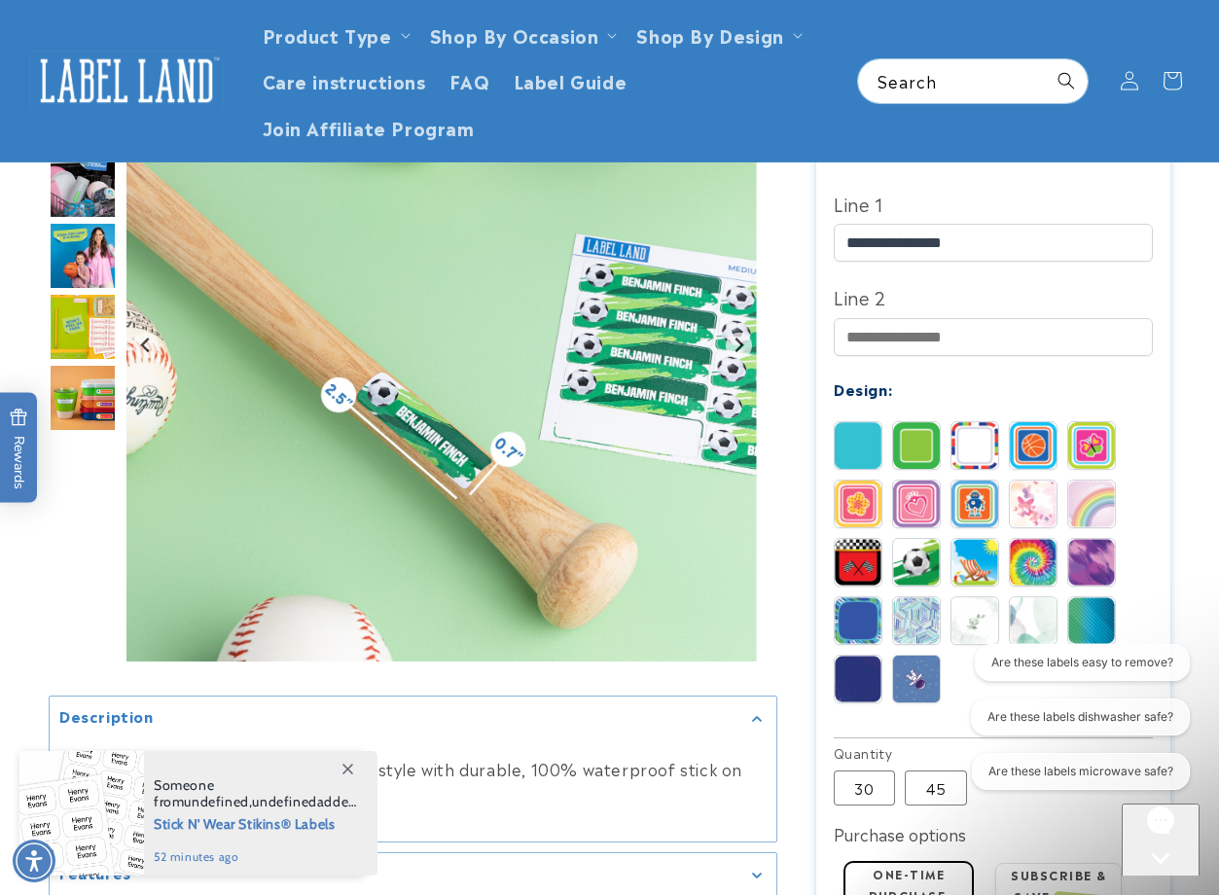
scroll to position [389, 0]
